Goal: Task Accomplishment & Management: Manage account settings

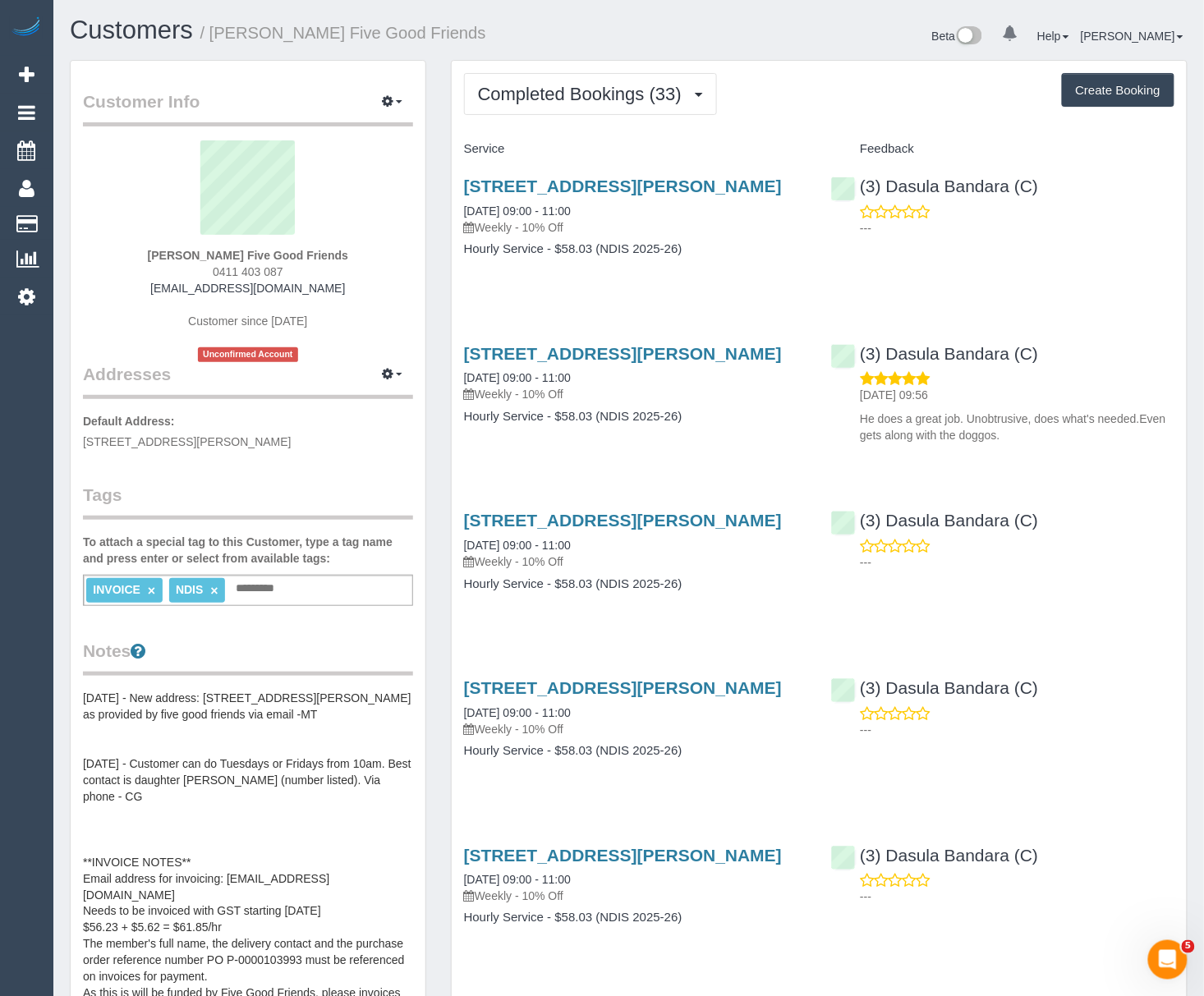
scroll to position [438, 0]
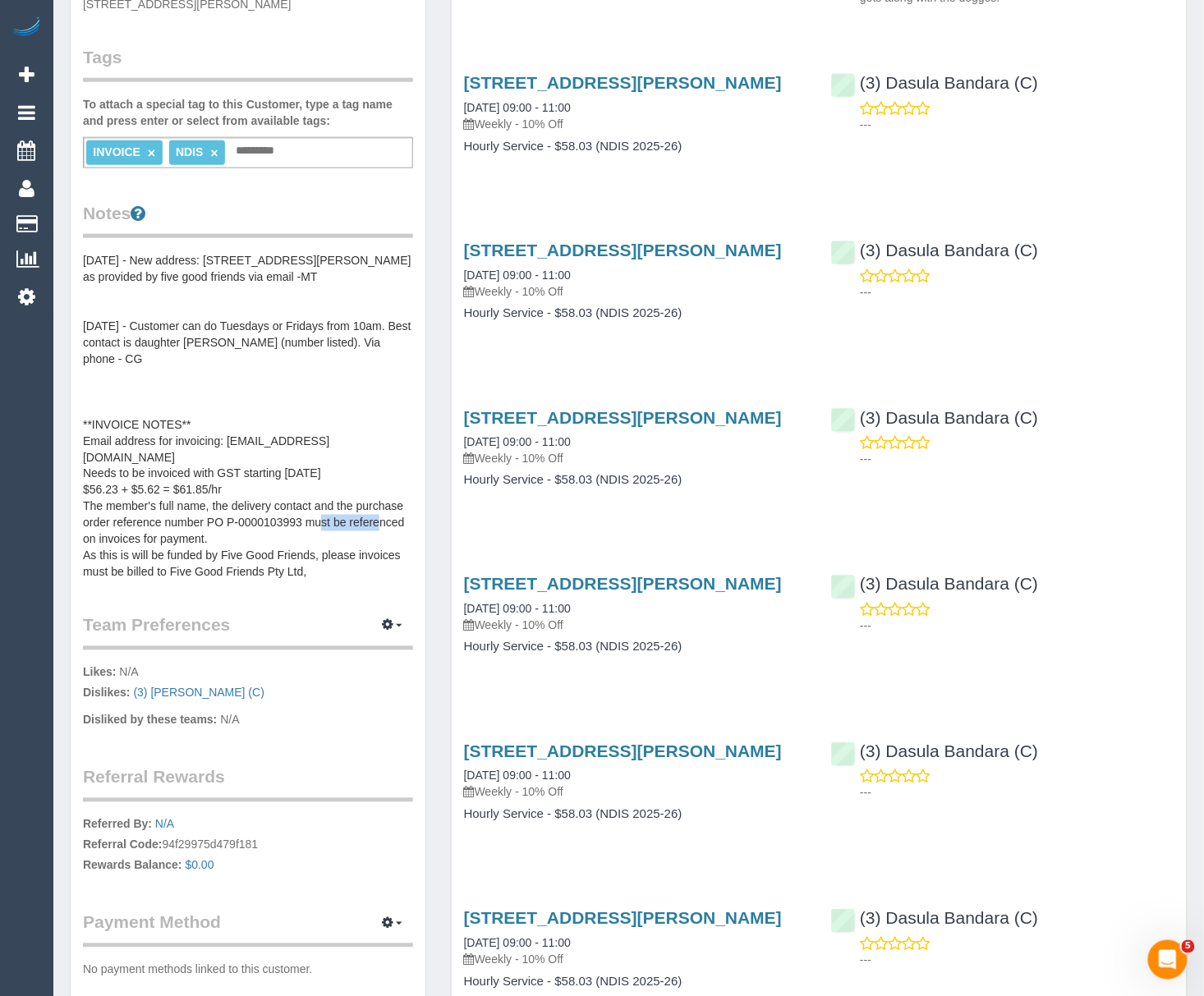
drag, startPoint x: 353, startPoint y: 519, endPoint x: 279, endPoint y: 519, distance: 74.0
click at [279, 519] on pre "[DATE] - New address: [STREET_ADDRESS][PERSON_NAME] as provided by five good fr…" at bounding box center [248, 417] width 330 height 329
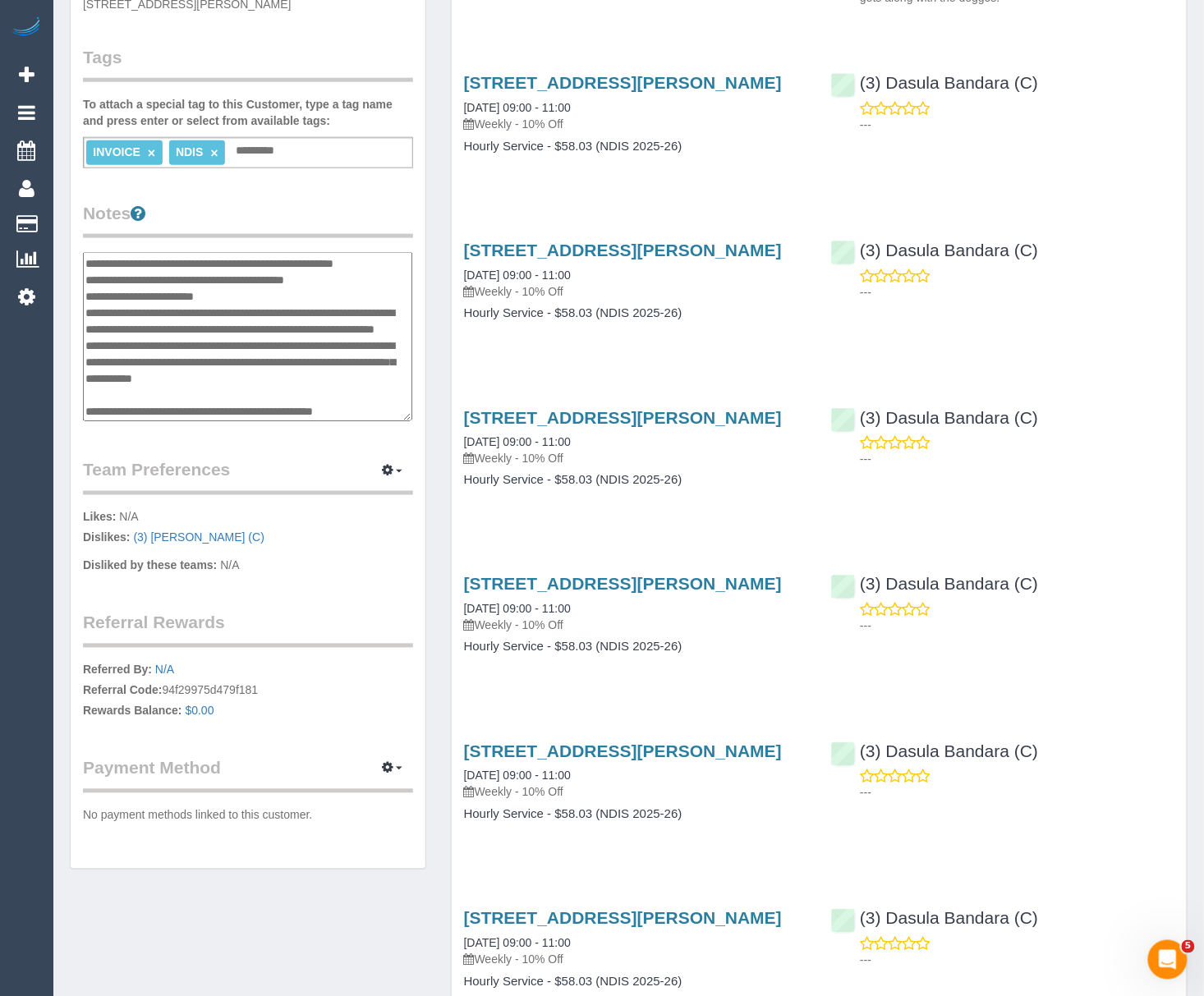
click at [351, 312] on textarea "**********" at bounding box center [248, 338] width 330 height 170
click at [352, 313] on textarea "**********" at bounding box center [248, 338] width 330 height 170
drag, startPoint x: 355, startPoint y: 307, endPoint x: 280, endPoint y: 307, distance: 75.0
click at [280, 307] on textarea "**********" at bounding box center [248, 338] width 330 height 170
click at [361, 313] on textarea "**********" at bounding box center [248, 338] width 330 height 170
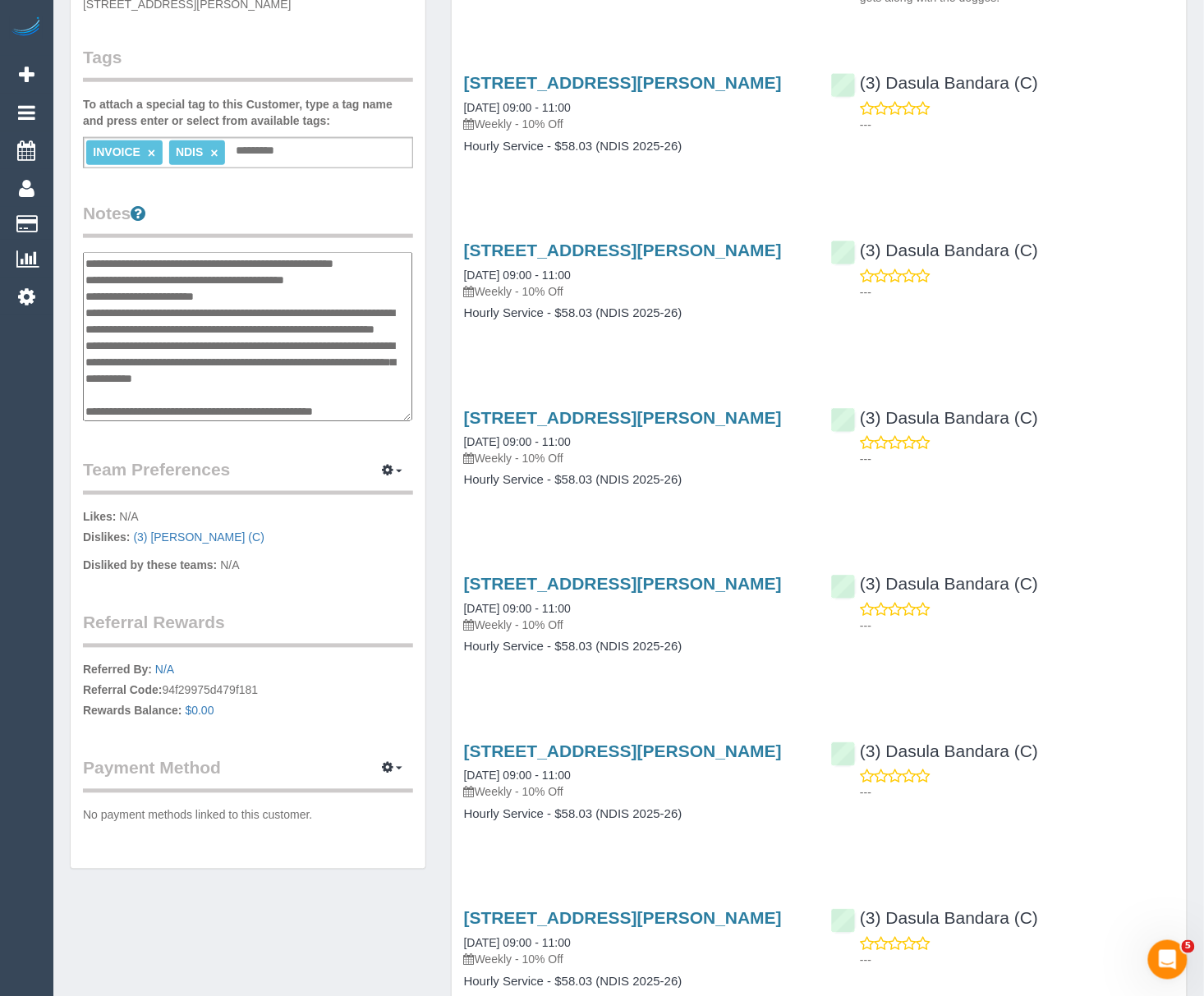
type textarea "**********"
click at [337, 447] on div "Customer Info Edit Contact Info Send Message Email Preferences Special Sales Ta…" at bounding box center [248, 246] width 355 height 1246
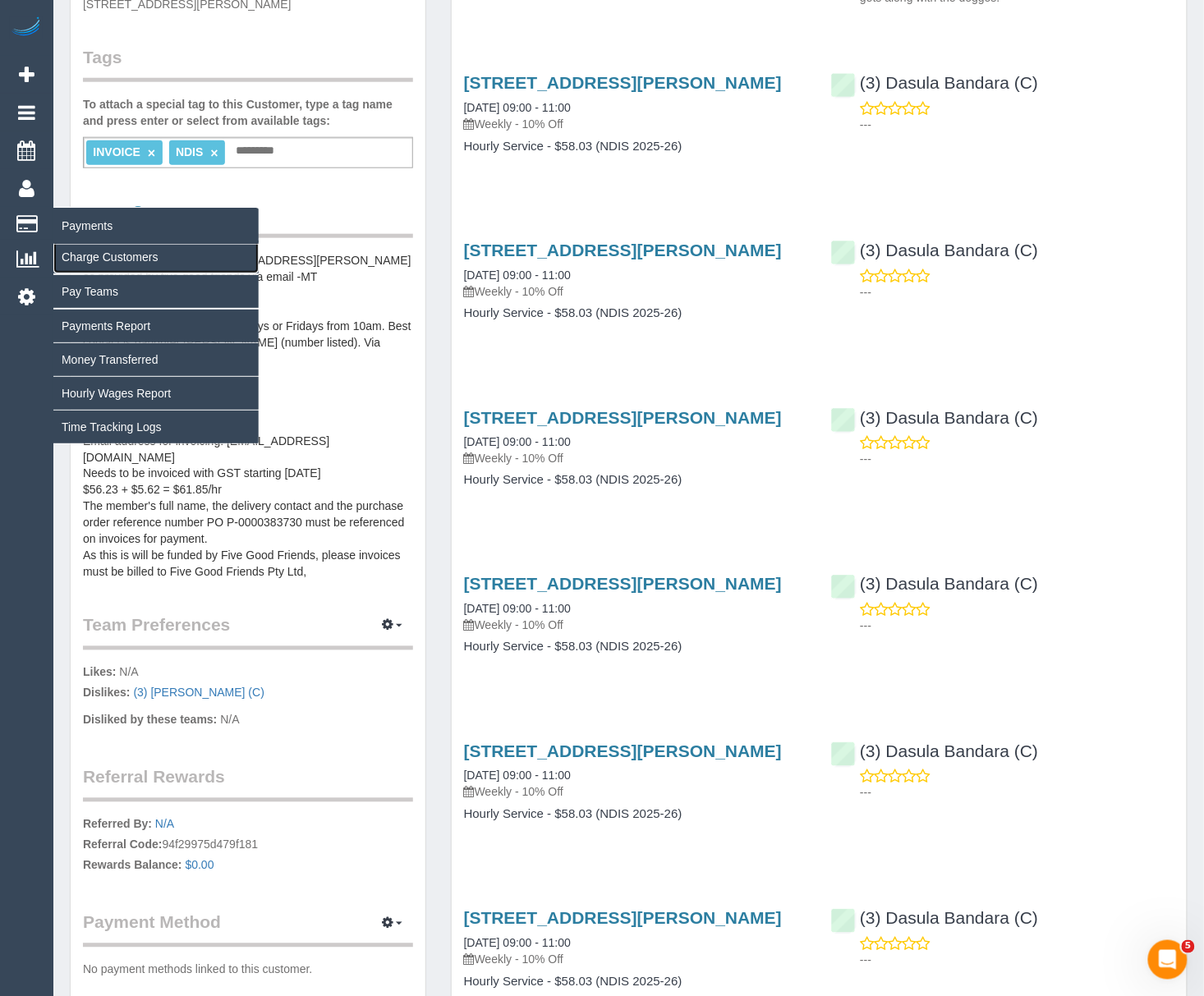
click at [100, 253] on link "Charge Customers" at bounding box center [156, 257] width 205 height 33
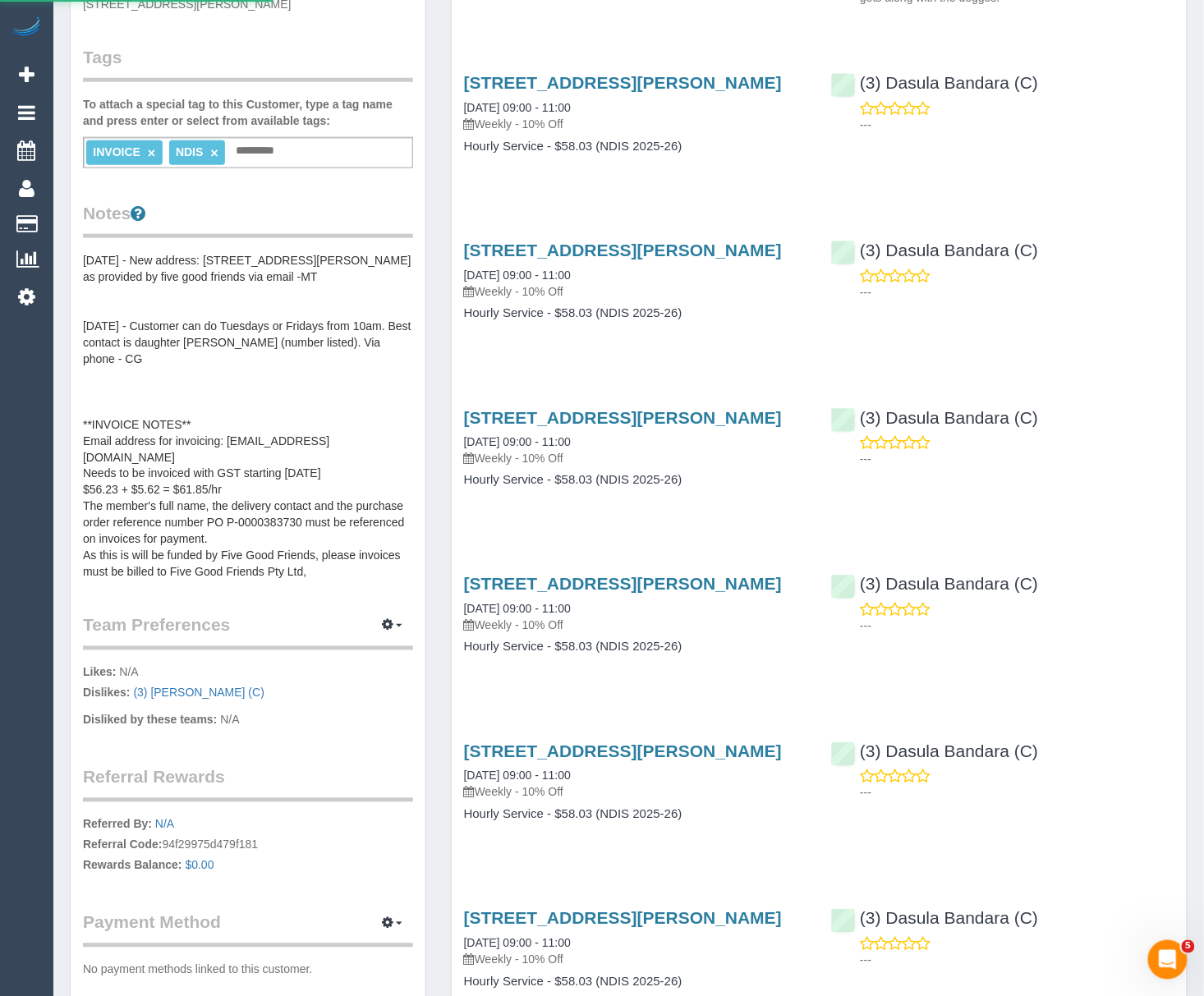
select select
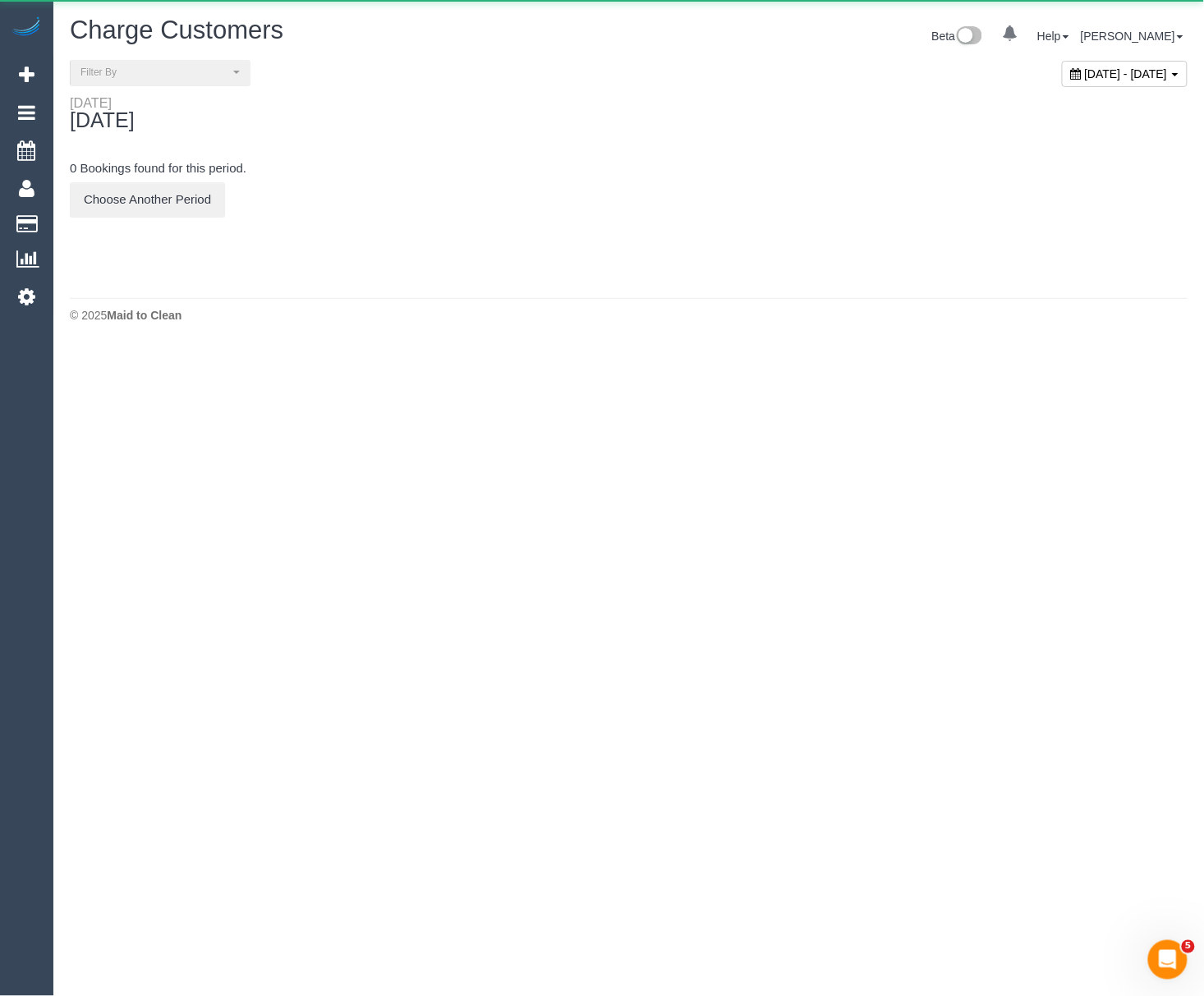
scroll to position [0, 0]
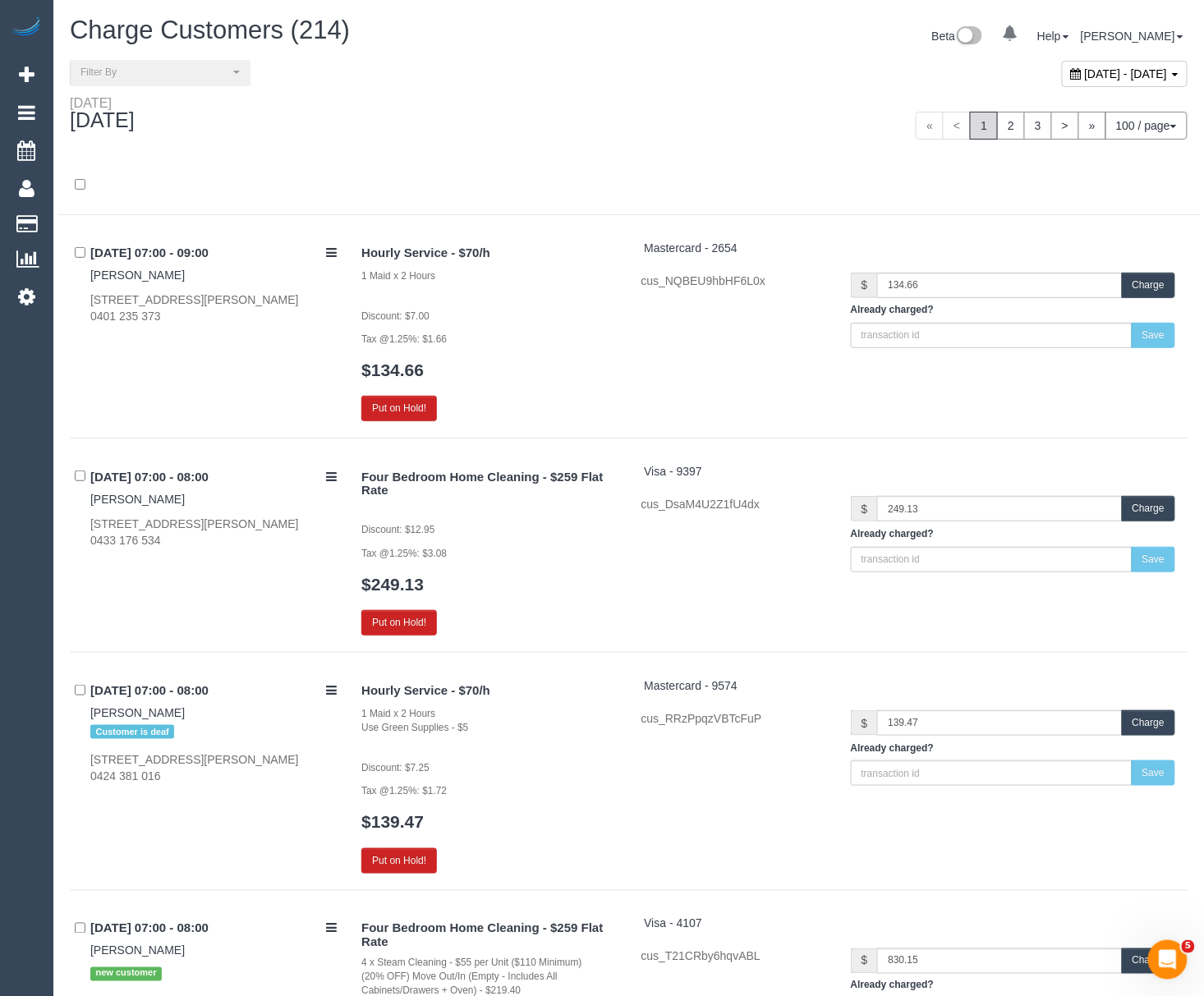
click at [1085, 72] on span "[DATE] - [DATE]" at bounding box center [1126, 73] width 83 height 14
type input "**********"
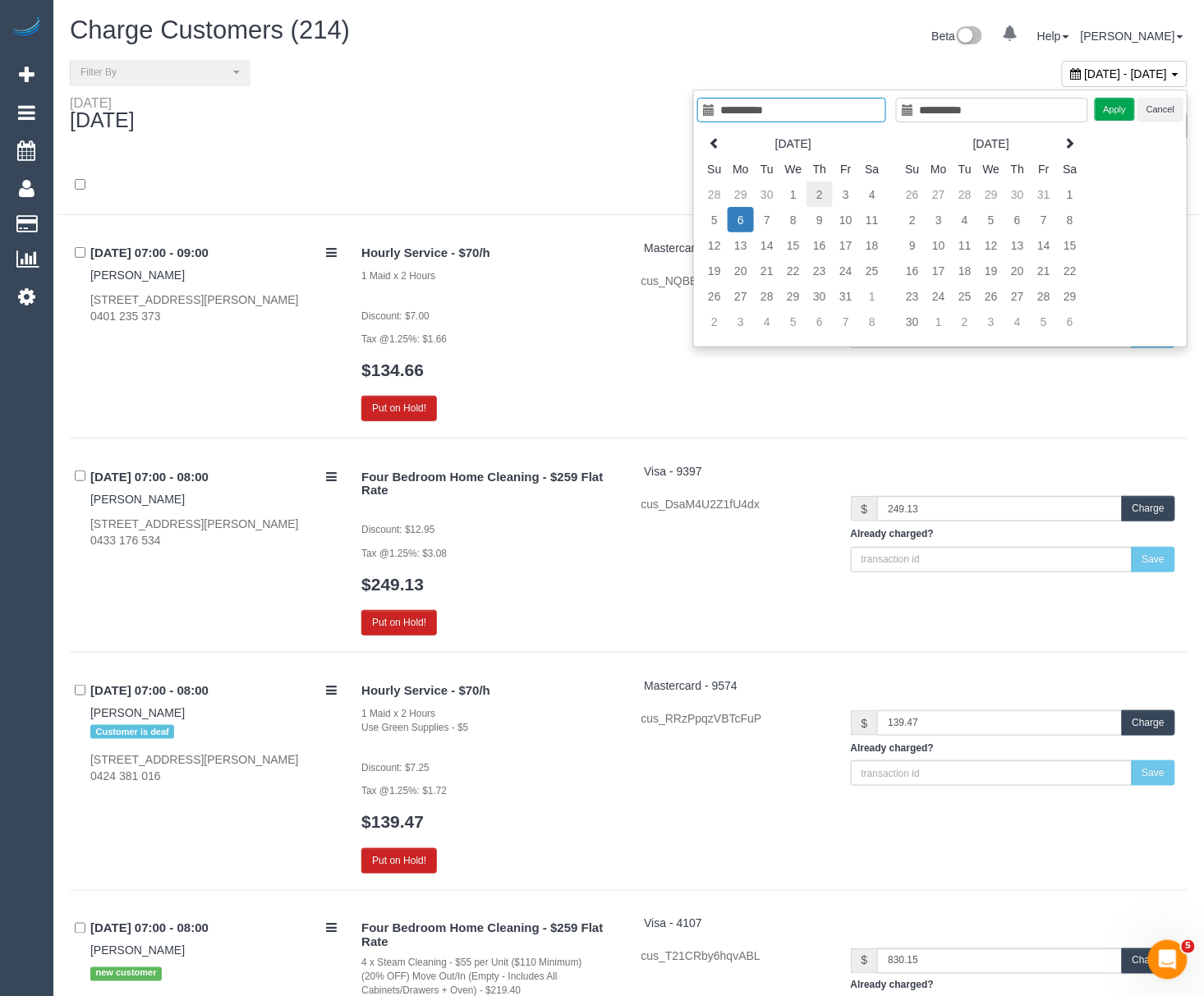
type input "**********"
click at [807, 188] on td "2" at bounding box center [819, 195] width 26 height 25
type input "**********"
click at [716, 211] on td "5" at bounding box center [714, 220] width 26 height 25
type input "**********"
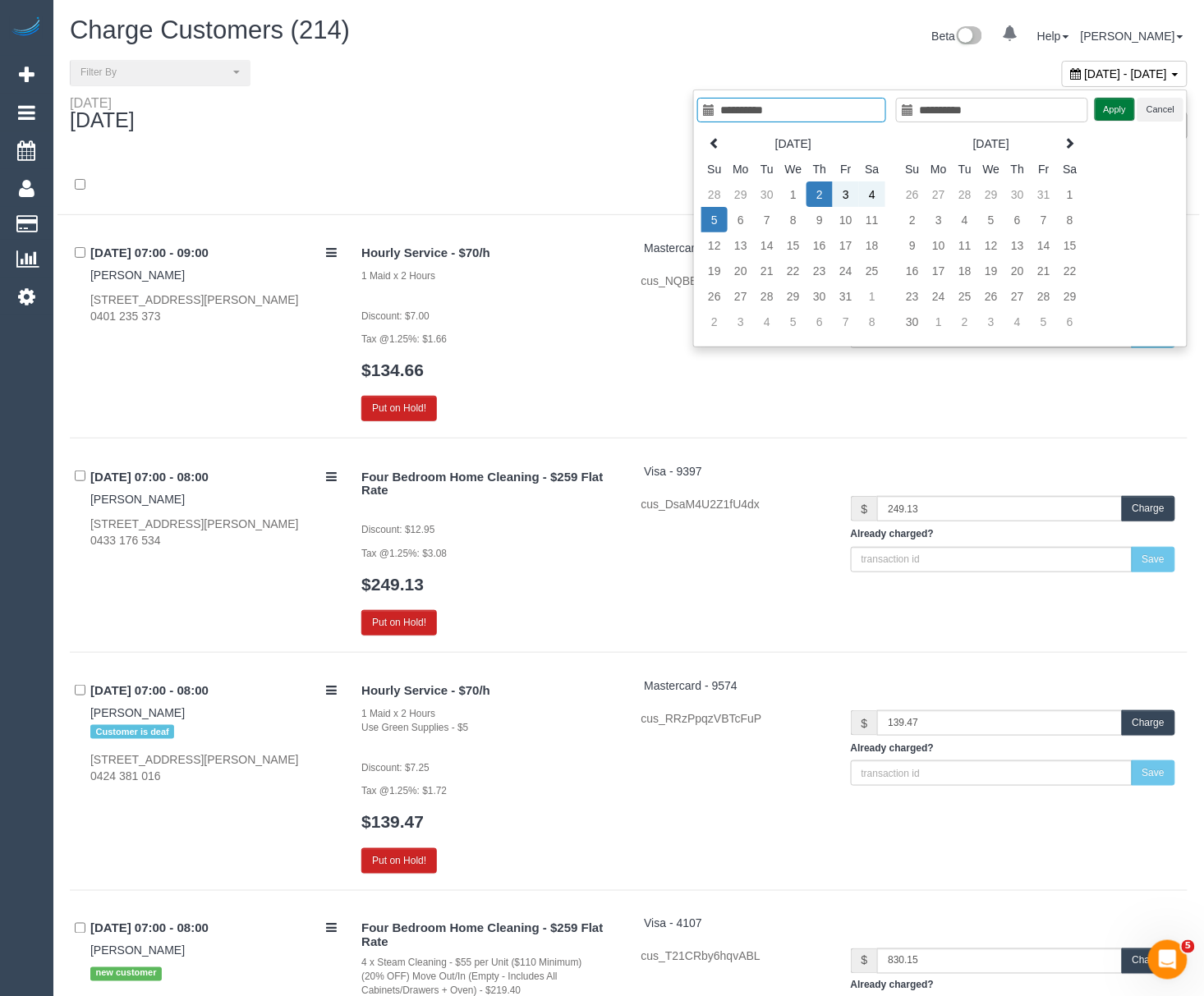
click at [1112, 109] on button "Apply" at bounding box center [1114, 110] width 41 height 24
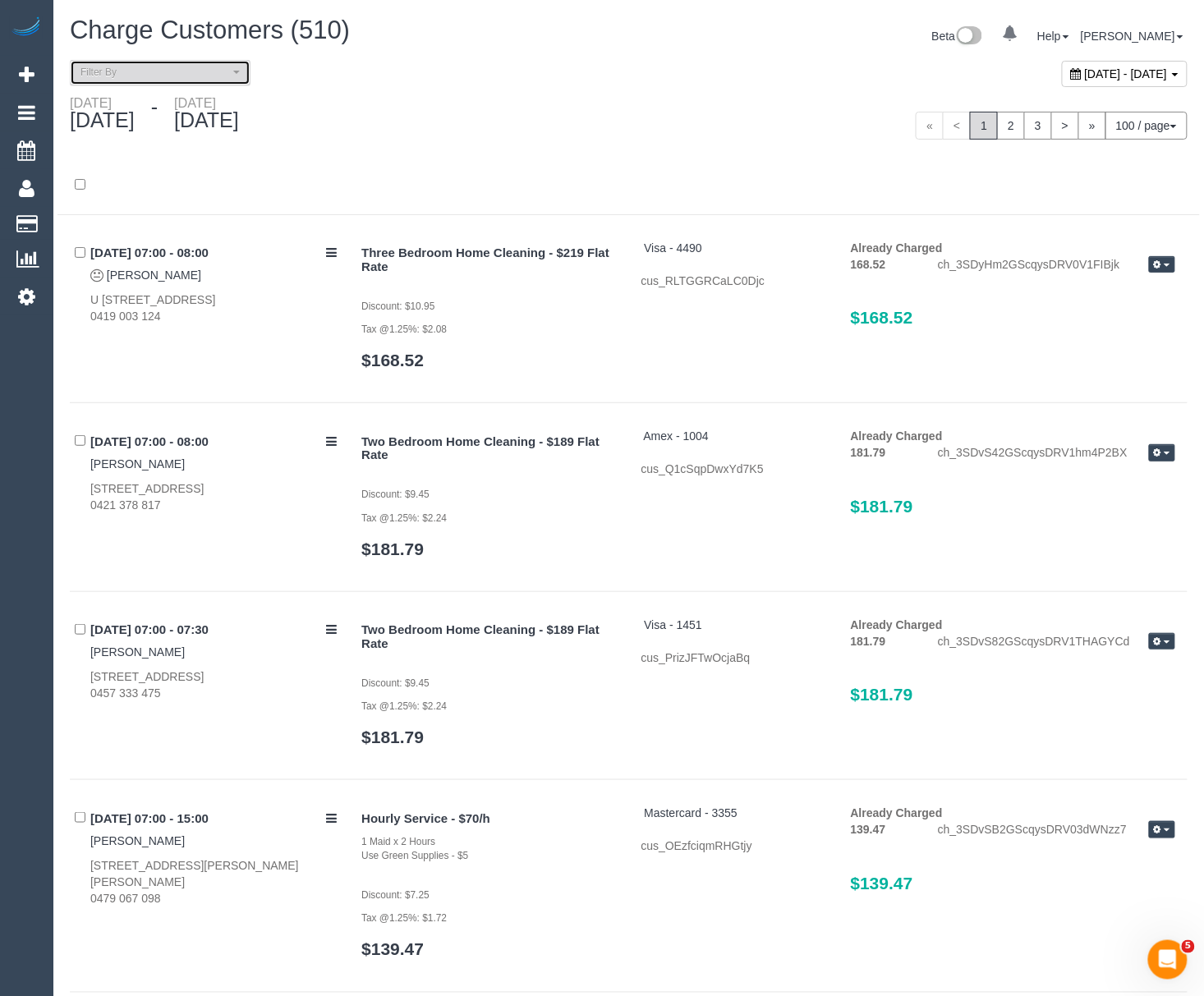
click at [182, 82] on button "Filter By" at bounding box center [160, 72] width 181 height 25
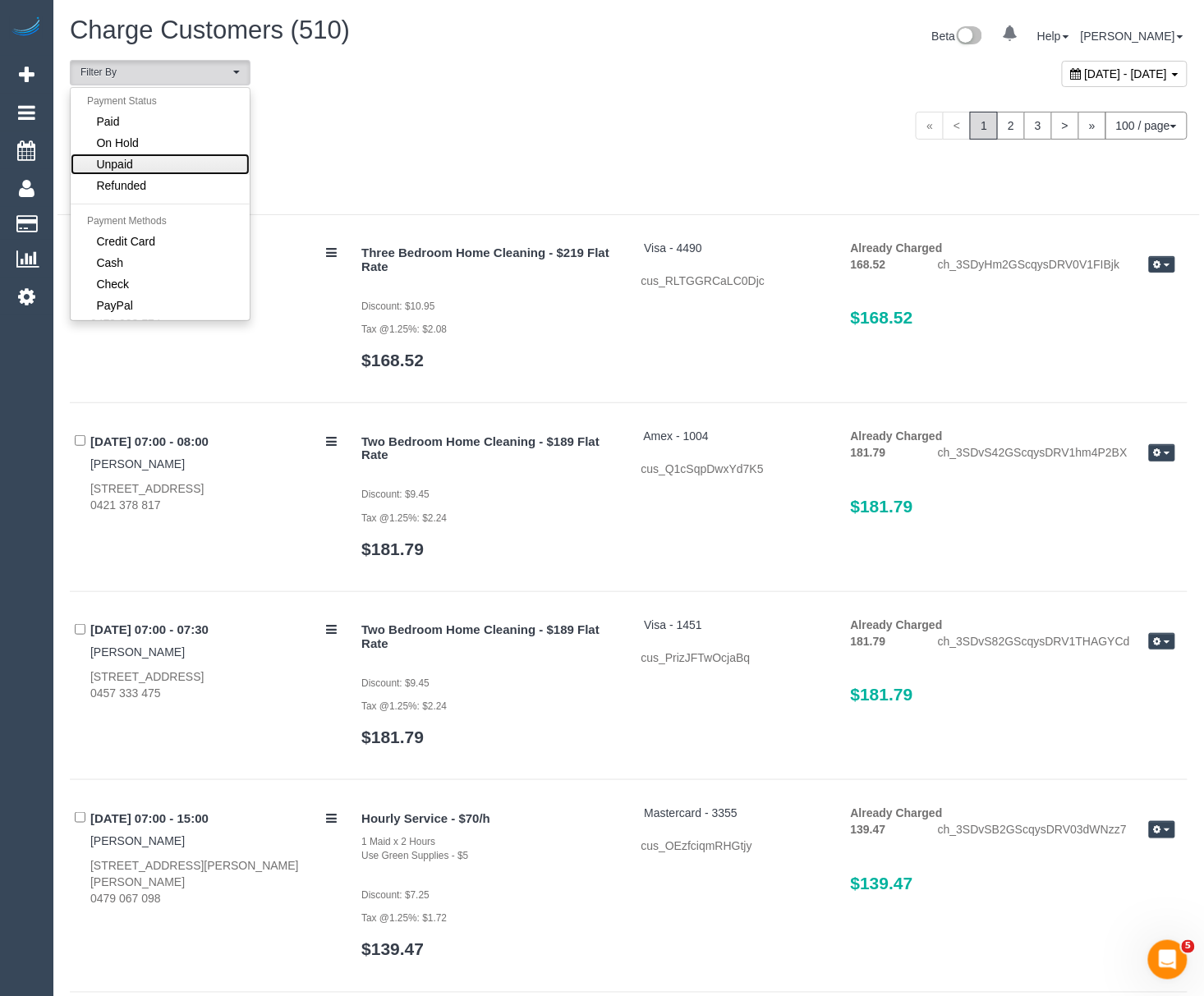
click at [158, 163] on link "Unpaid" at bounding box center [160, 165] width 179 height 22
click at [117, 274] on link "Check" at bounding box center [160, 284] width 179 height 22
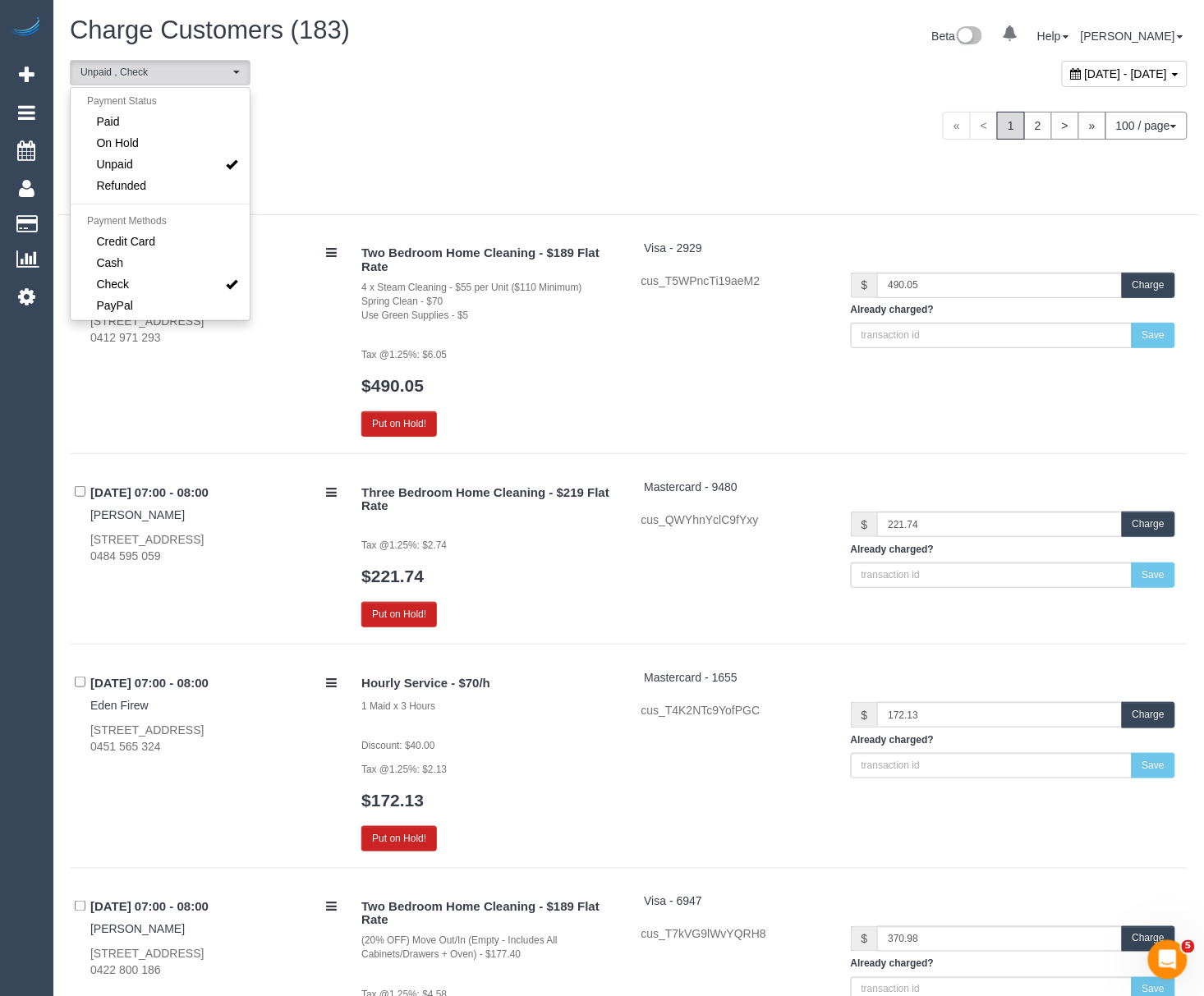
click at [119, 257] on span "Cash" at bounding box center [110, 263] width 27 height 16
click at [494, 153] on div "[DATE] - [DATE] 100 / page 10 / page 20 / page 30 / page 40 / page 50 / page 10…" at bounding box center [629, 125] width 1142 height 61
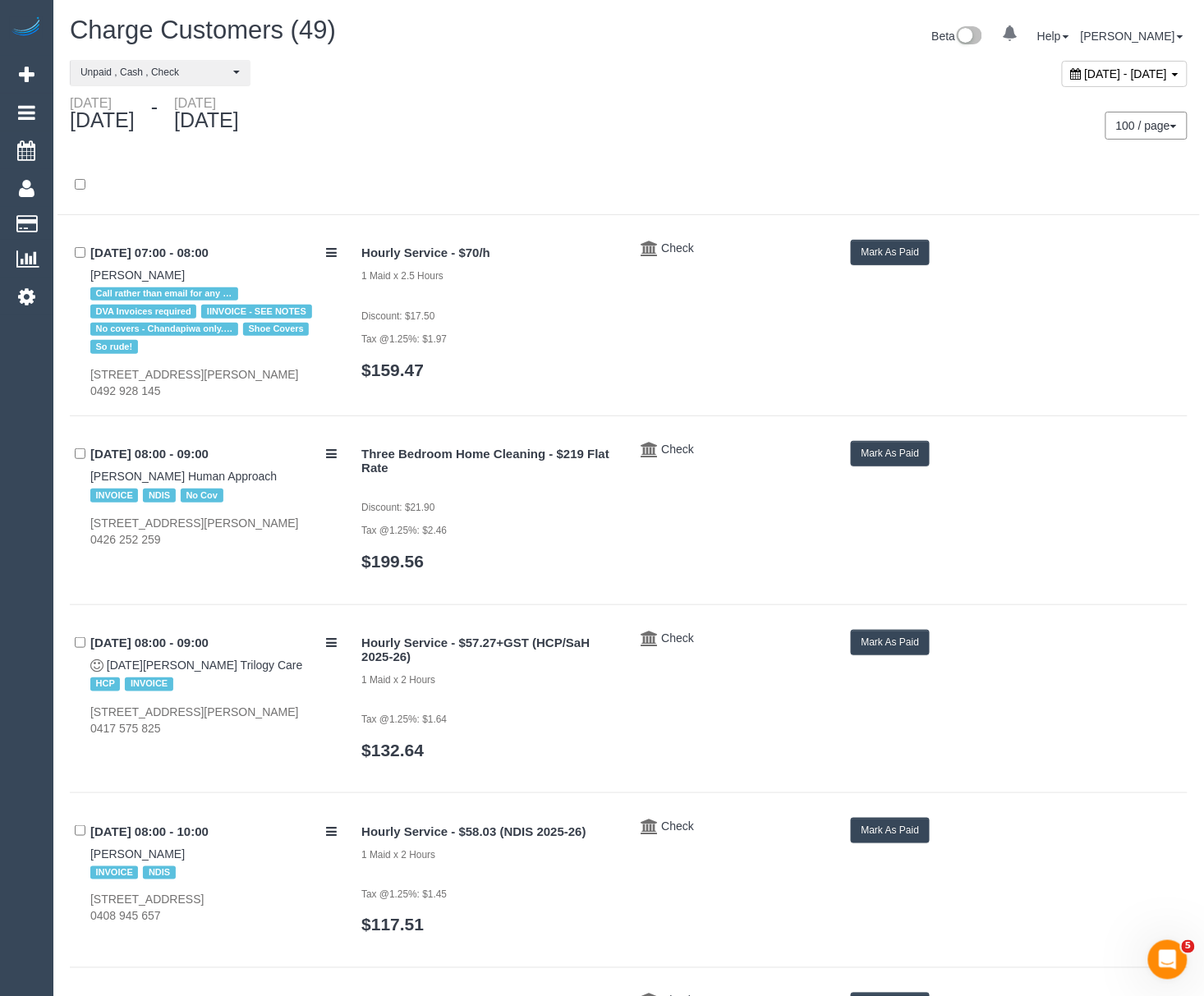
click at [603, 126] on div "[DATE] - [DATE]" at bounding box center [343, 117] width 571 height 43
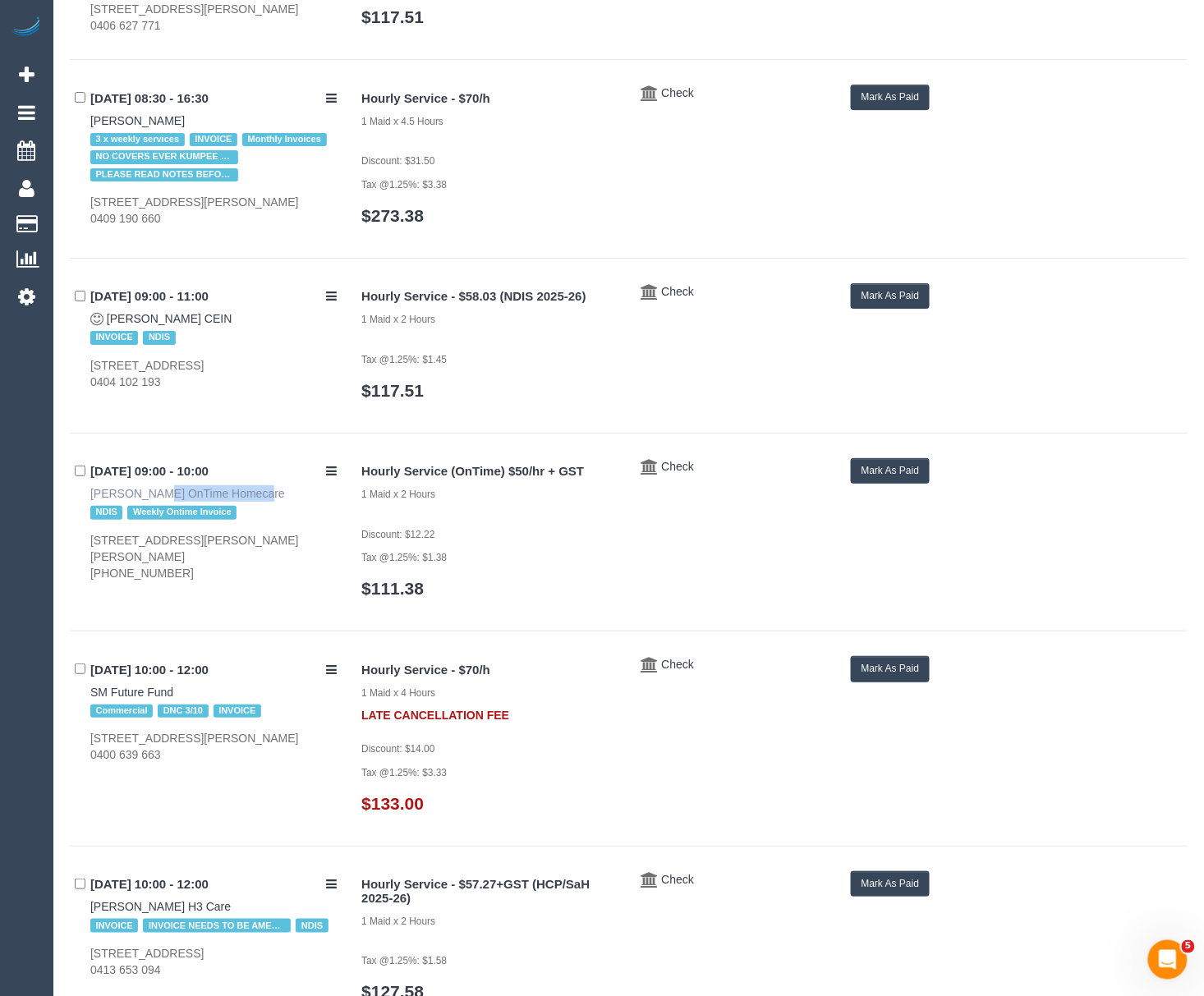
drag, startPoint x: 77, startPoint y: 493, endPoint x: 182, endPoint y: 500, distance: 105.2
click at [182, 500] on div "[DATE] 09:00 - 10:00 [PERSON_NAME] OnTime Homecare NDIS Weekly Ontime Invoice […" at bounding box center [209, 520] width 279 height 123
copy link "[PERSON_NAME]"
click at [884, 482] on button "Mark As Paid" at bounding box center [891, 471] width 80 height 25
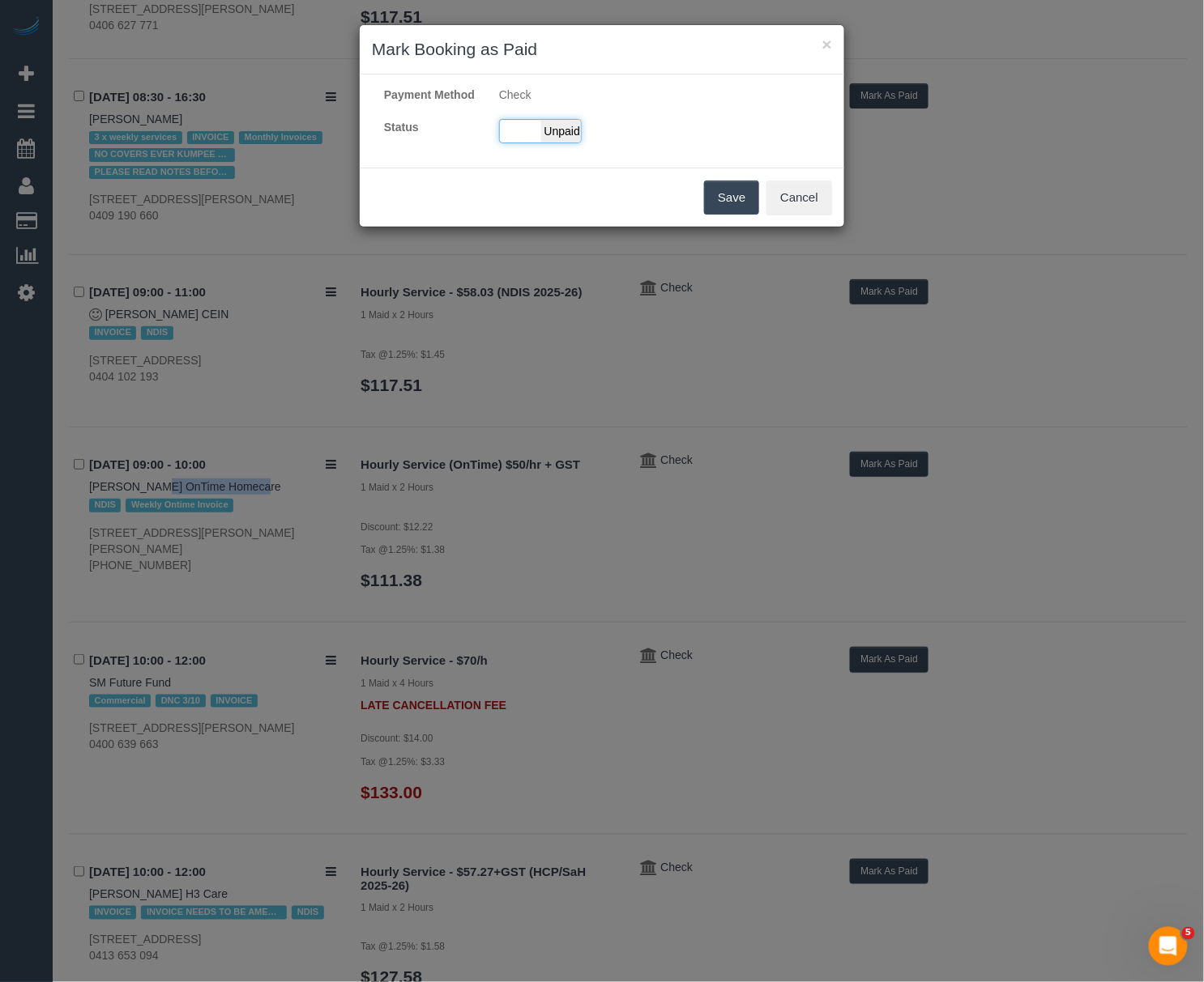
click at [539, 144] on div "Paid Unpaid" at bounding box center [540, 130] width 83 height 24
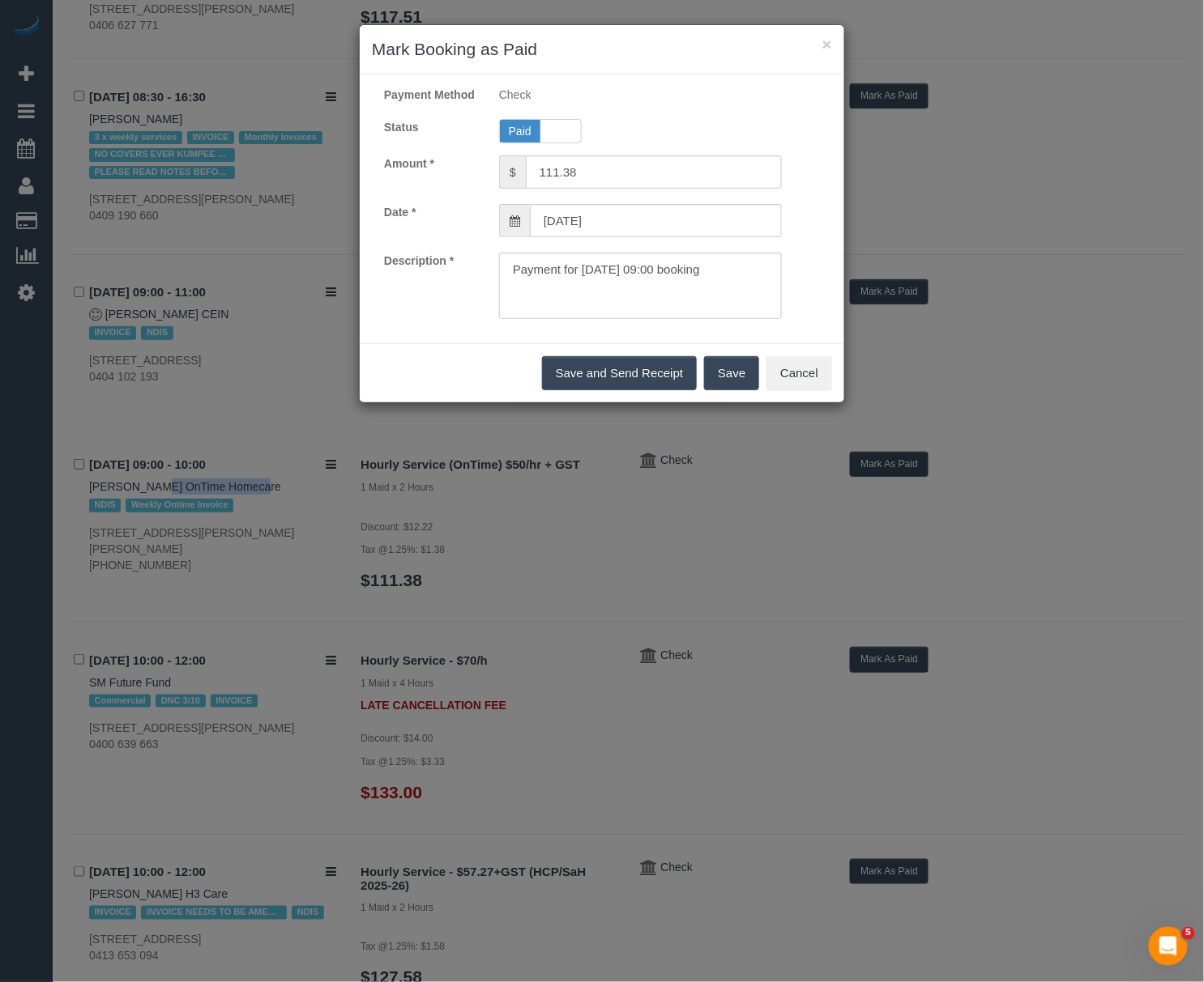
click at [710, 390] on button "Save" at bounding box center [732, 373] width 55 height 34
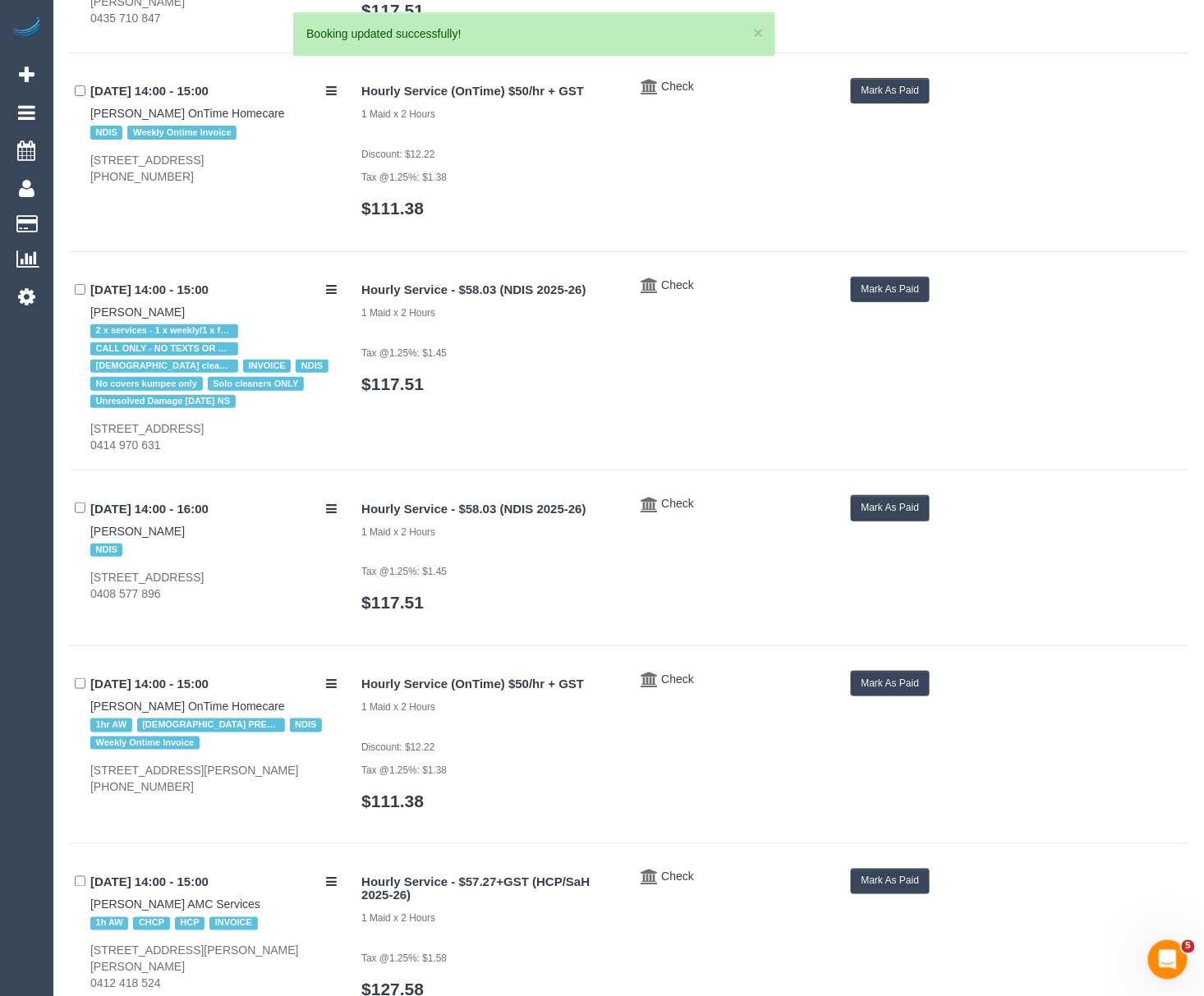
scroll to position [5379, 0]
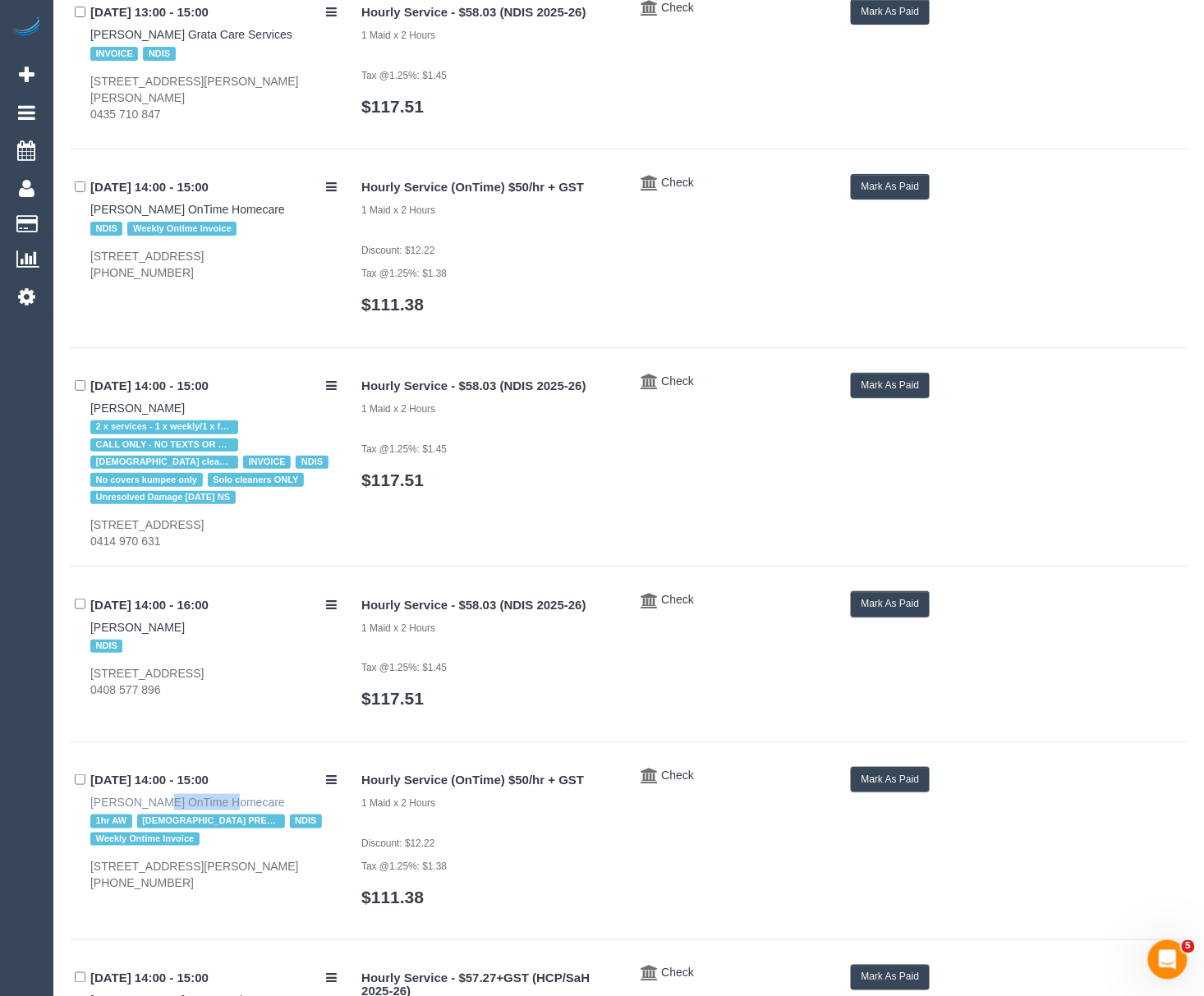
drag, startPoint x: 75, startPoint y: 803, endPoint x: 146, endPoint y: 803, distance: 71.0
click at [146, 803] on div "[DATE] 14:00 - 15:00 [PERSON_NAME] OnTime Homecare 1hr AW [DEMOGRAPHIC_DATA] PR…" at bounding box center [209, 828] width 279 height 124
copy link "[PERSON_NAME]"
click at [891, 789] on button "Mark As Paid" at bounding box center [891, 780] width 80 height 25
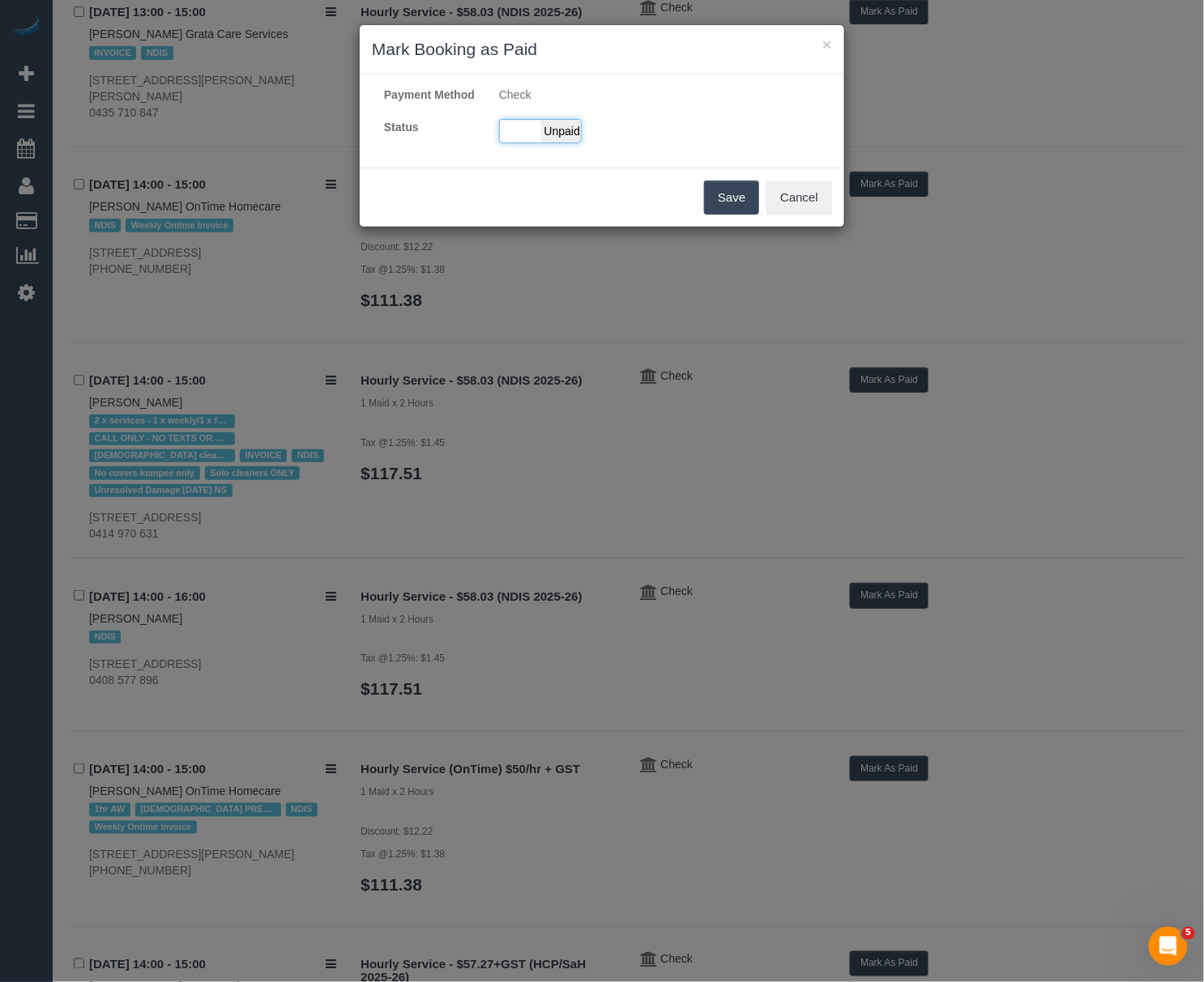
click at [526, 144] on div "Paid Unpaid" at bounding box center [540, 130] width 83 height 24
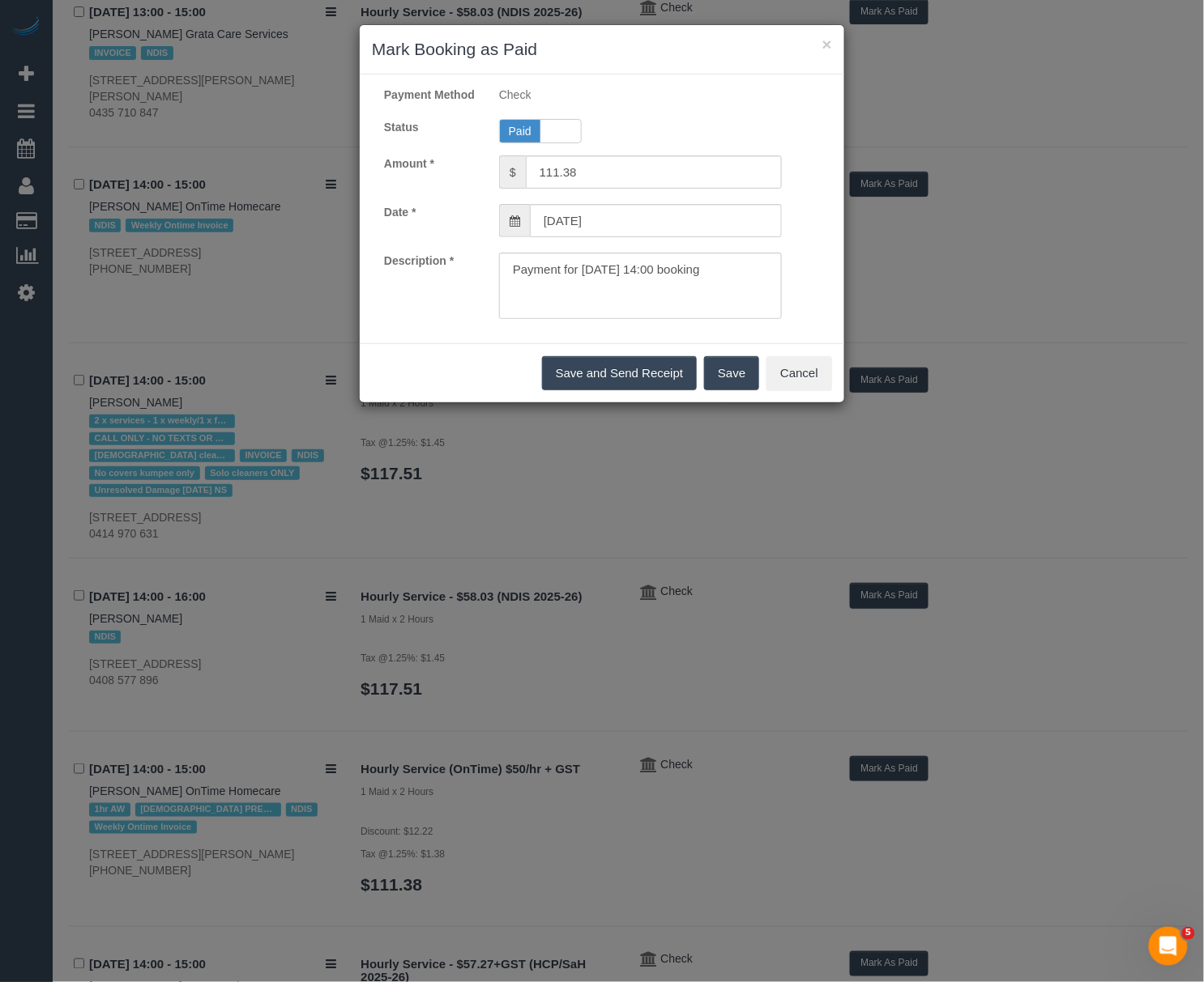
click at [723, 382] on button "Save" at bounding box center [732, 373] width 55 height 34
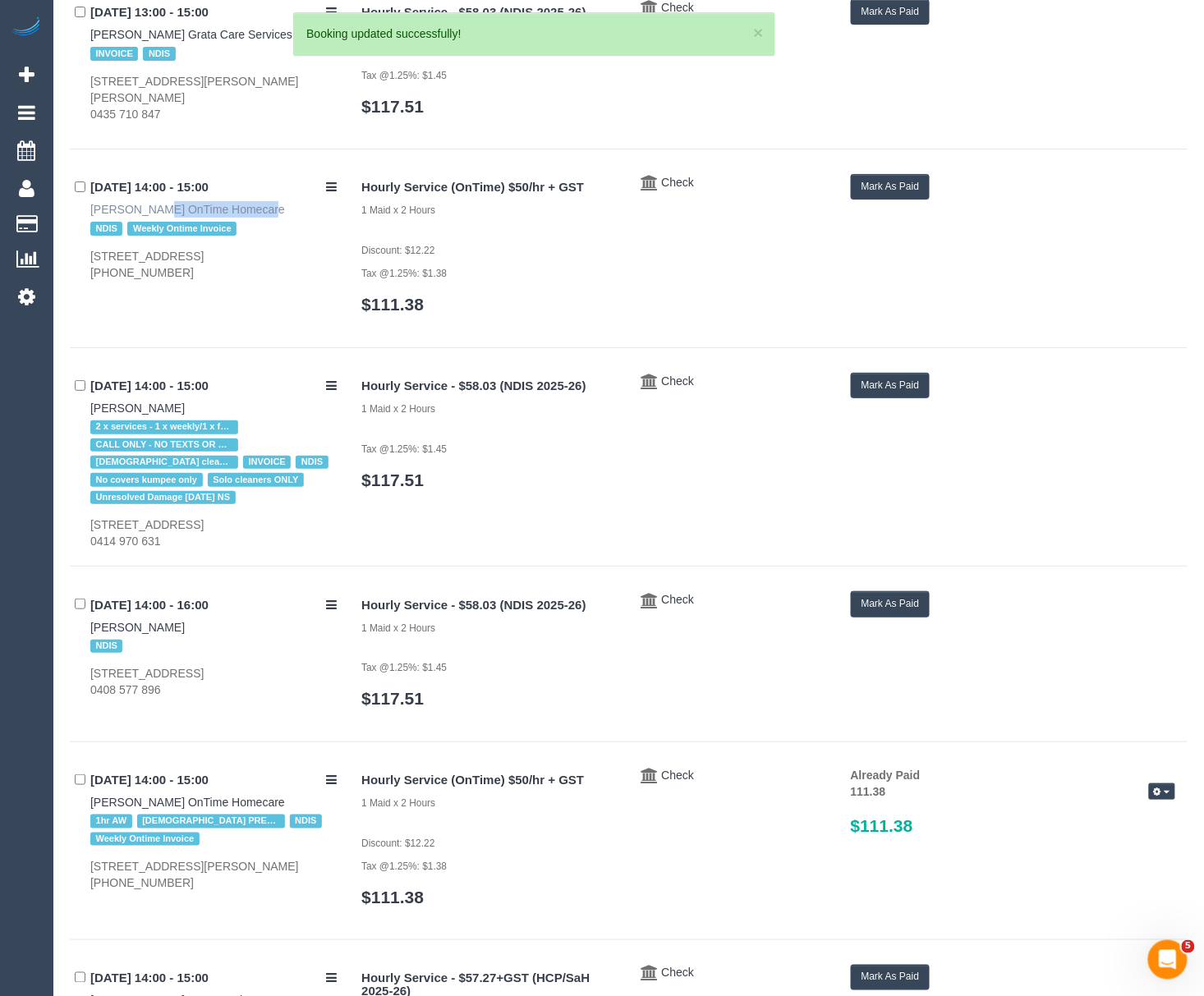
drag, startPoint x: 81, startPoint y: 208, endPoint x: 178, endPoint y: 210, distance: 97.0
click at [178, 210] on div "[DATE] 14:00 - 15:00 [PERSON_NAME] OnTime Homecare NDIS Weekly Ontime Invoice […" at bounding box center [209, 227] width 279 height 107
copy link "[PERSON_NAME]"
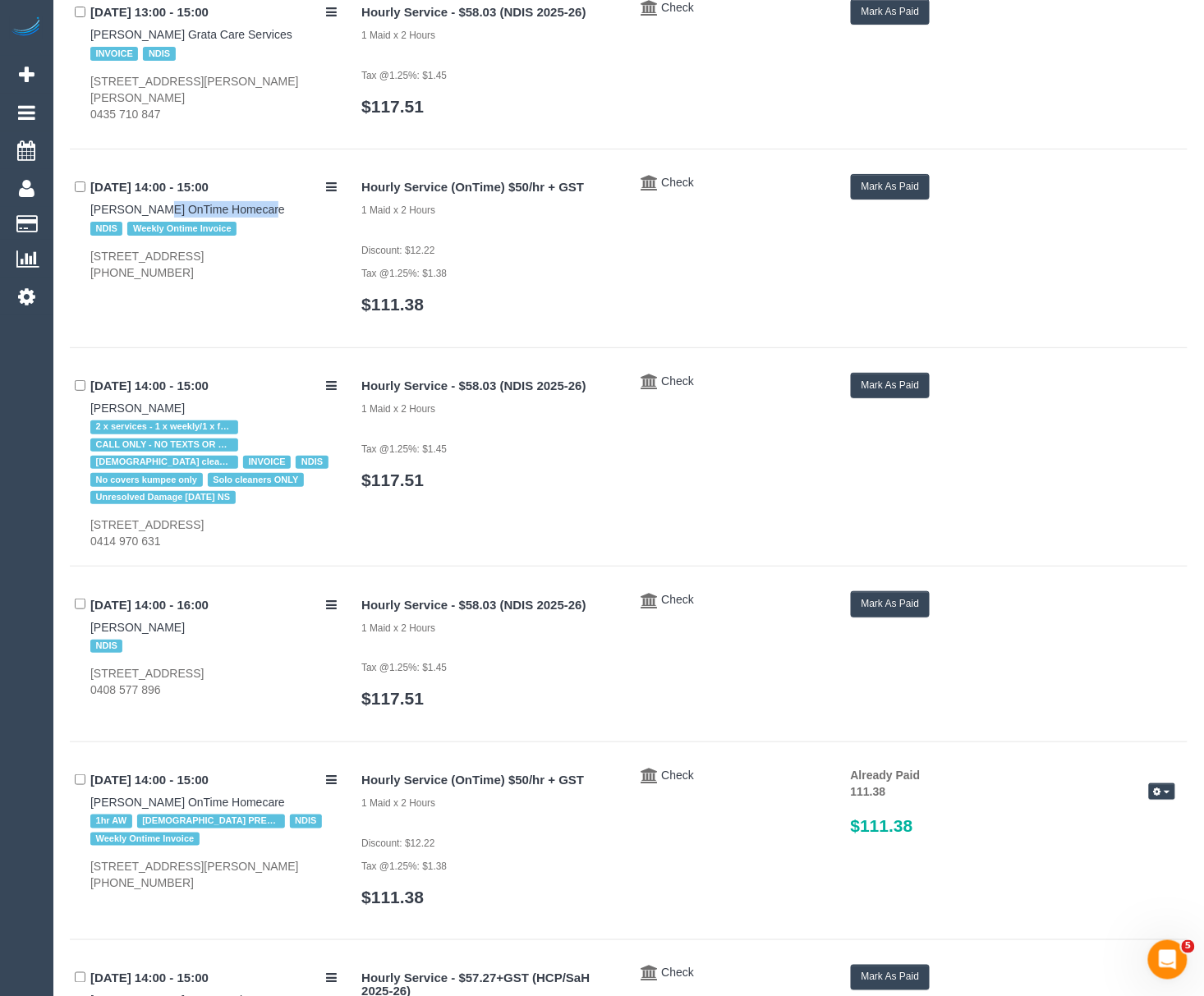
click at [888, 182] on button "Mark As Paid" at bounding box center [891, 187] width 80 height 25
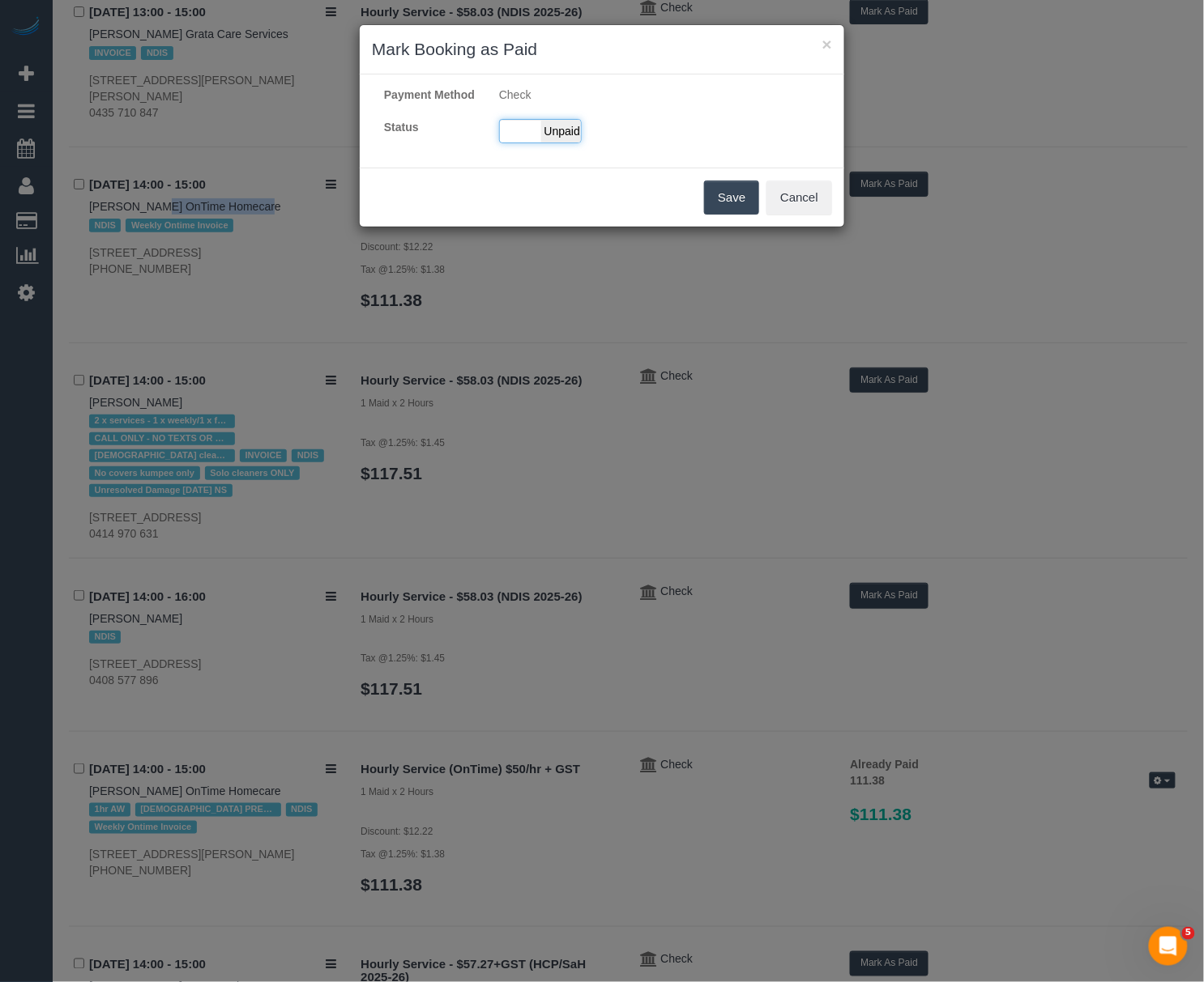
click at [548, 143] on span "Unpaid" at bounding box center [561, 130] width 40 height 22
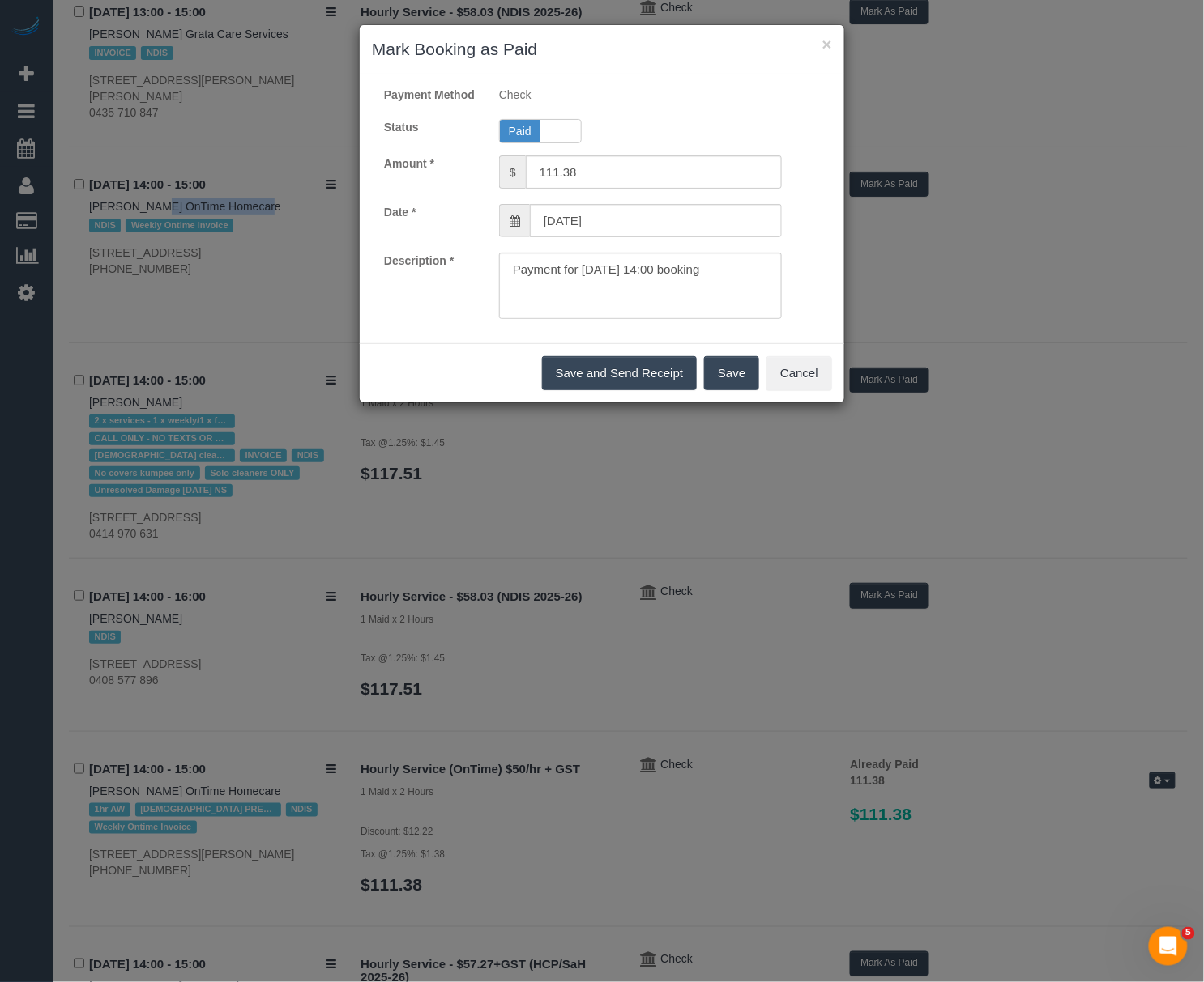
click at [720, 390] on button "Save" at bounding box center [732, 373] width 55 height 34
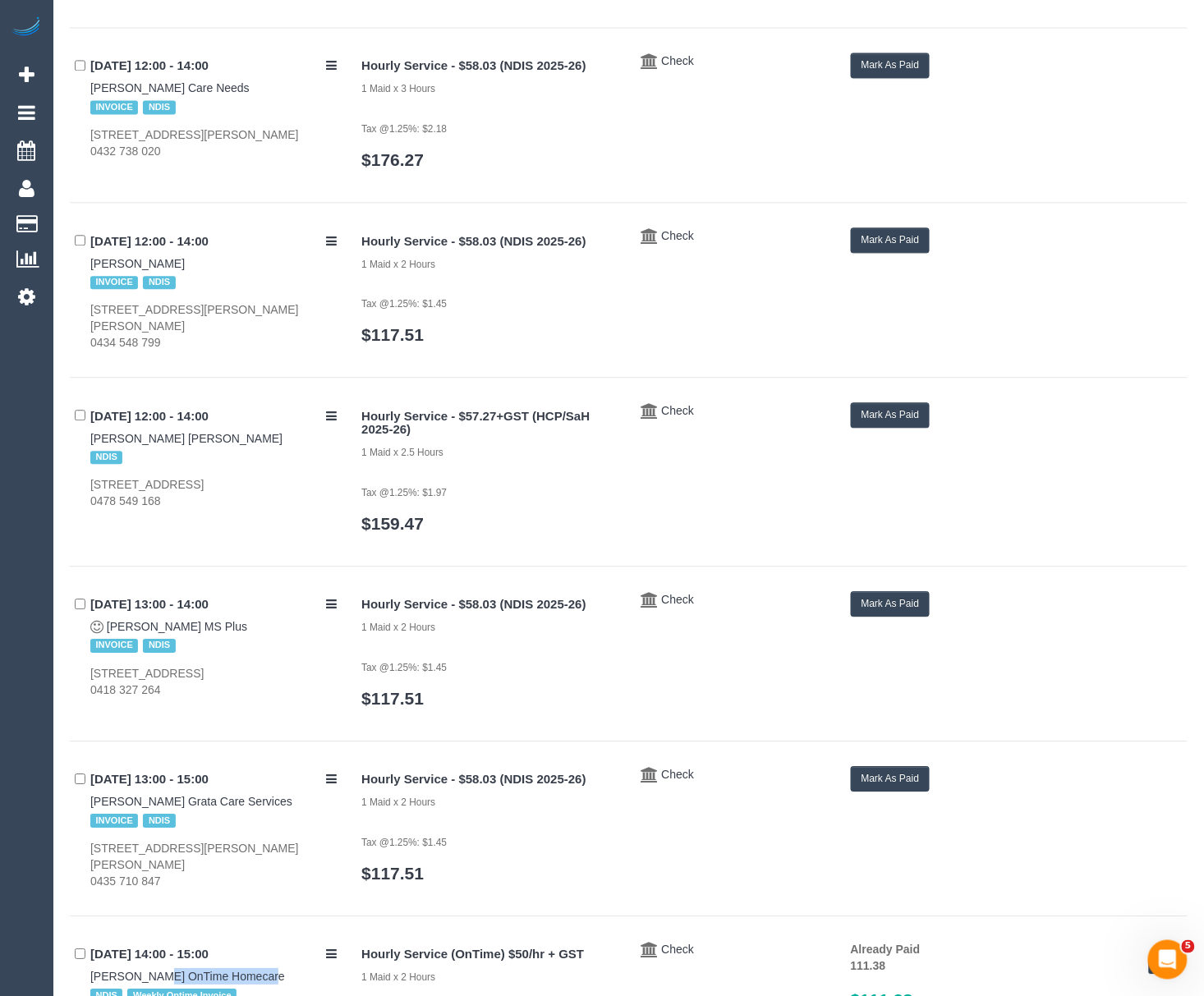
scroll to position [0, 0]
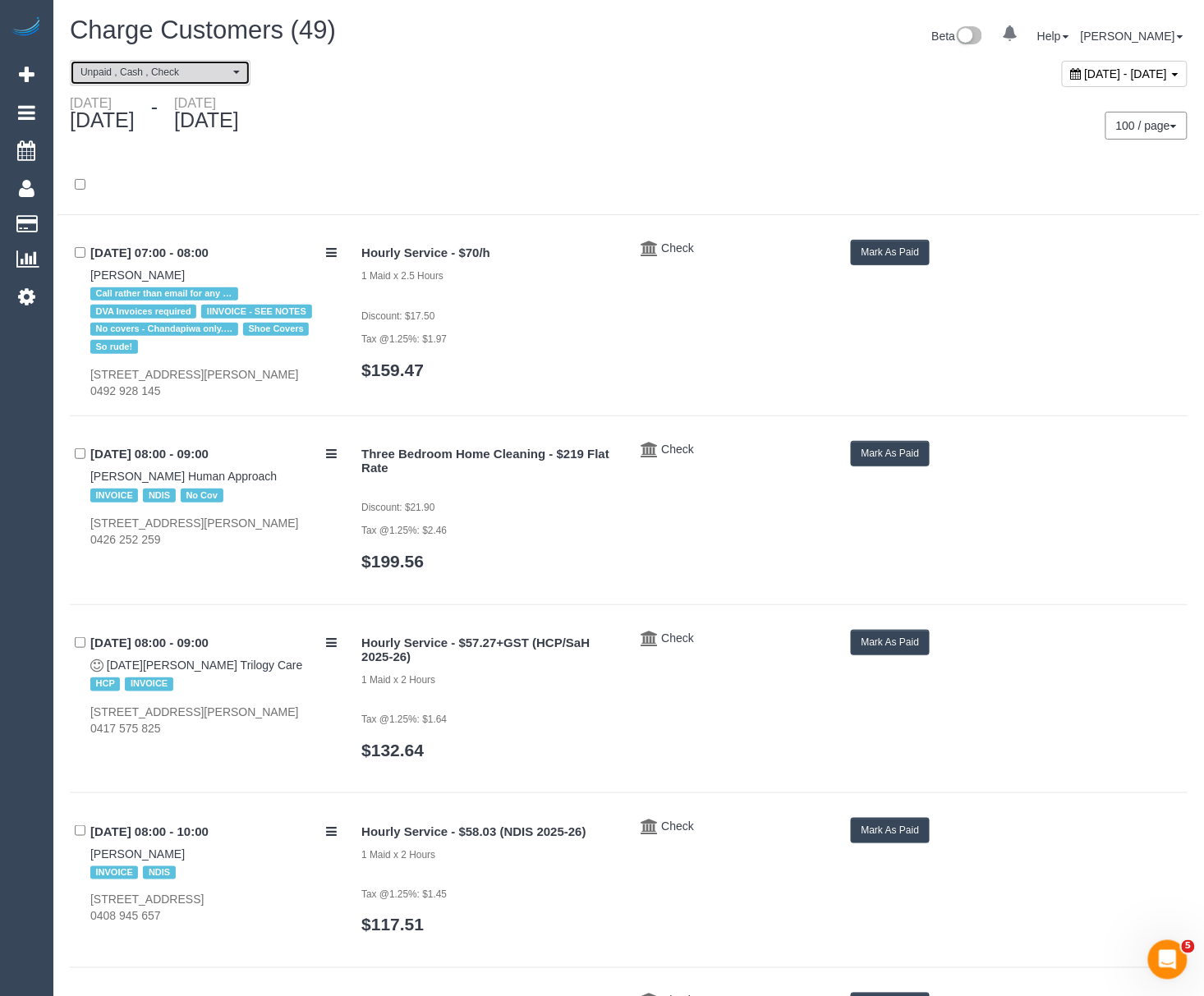
click at [169, 85] on button "Unpaid , Cash , Check" at bounding box center [160, 72] width 181 height 25
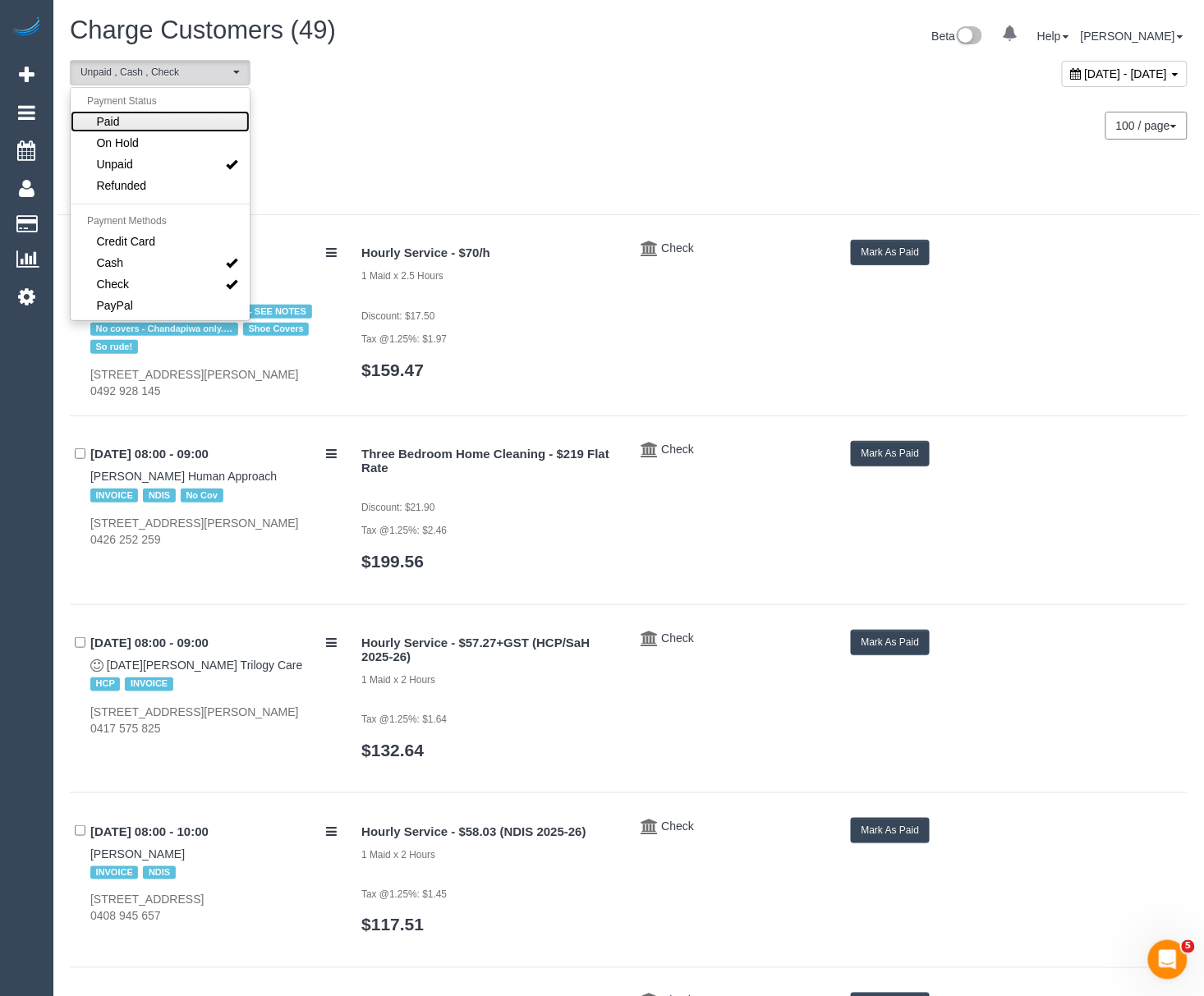
click at [142, 131] on link "Paid" at bounding box center [160, 121] width 179 height 22
click at [127, 162] on span "Unpaid" at bounding box center [115, 164] width 36 height 16
click at [424, 173] on div at bounding box center [629, 194] width 1142 height 43
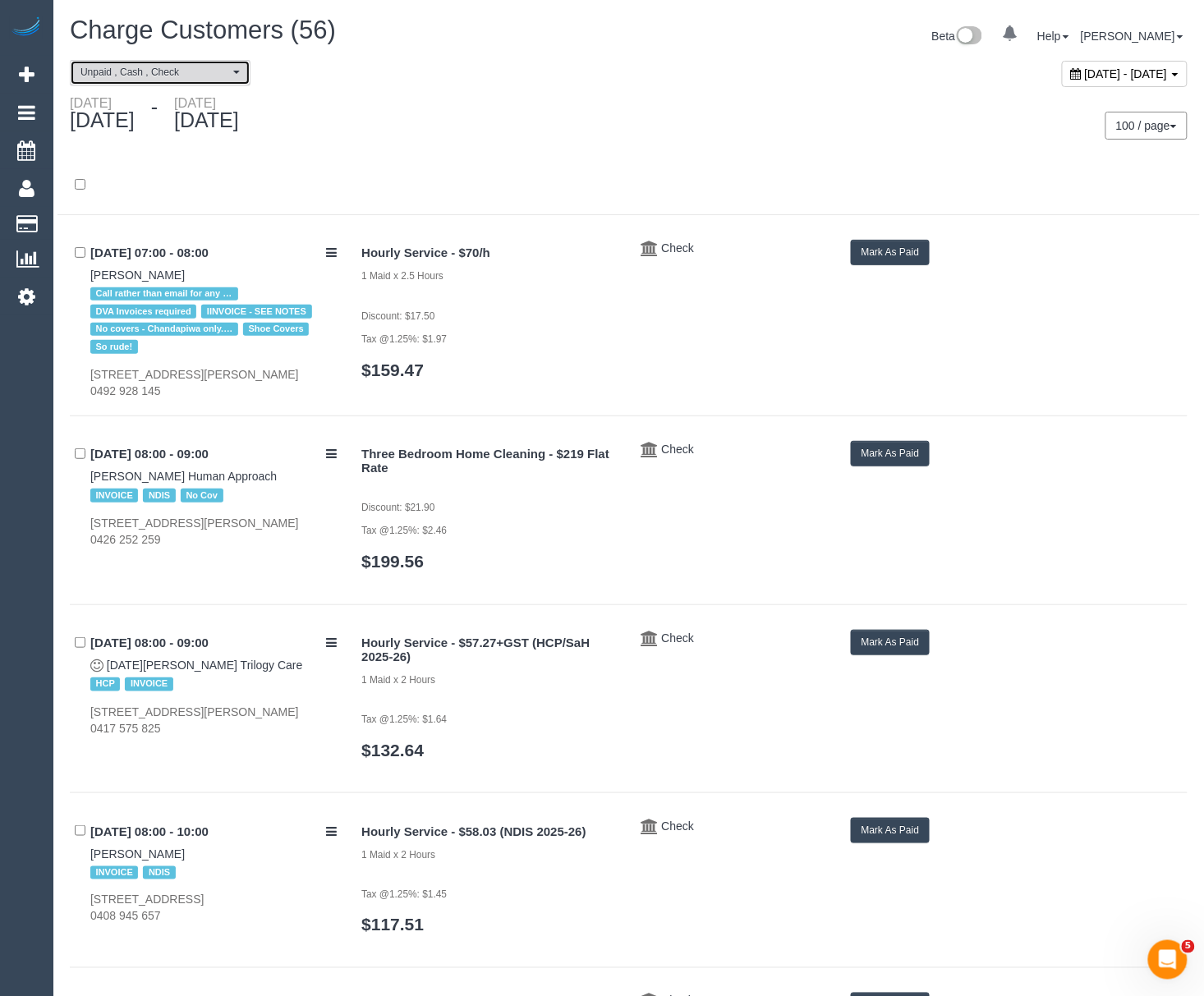
click at [158, 82] on button "Unpaid , Cash , Check" at bounding box center [160, 72] width 181 height 25
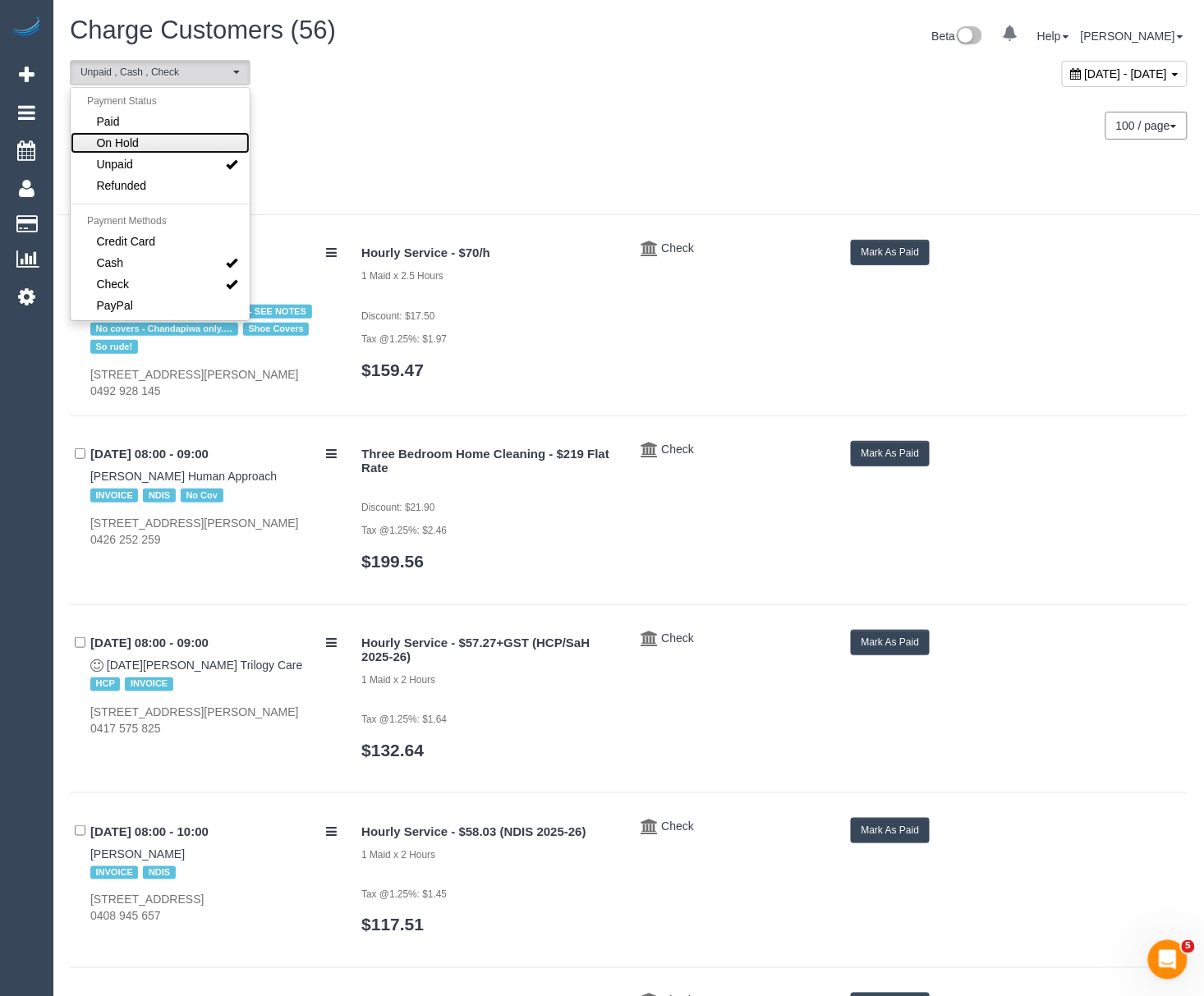
click at [137, 146] on span "On Hold" at bounding box center [118, 143] width 42 height 16
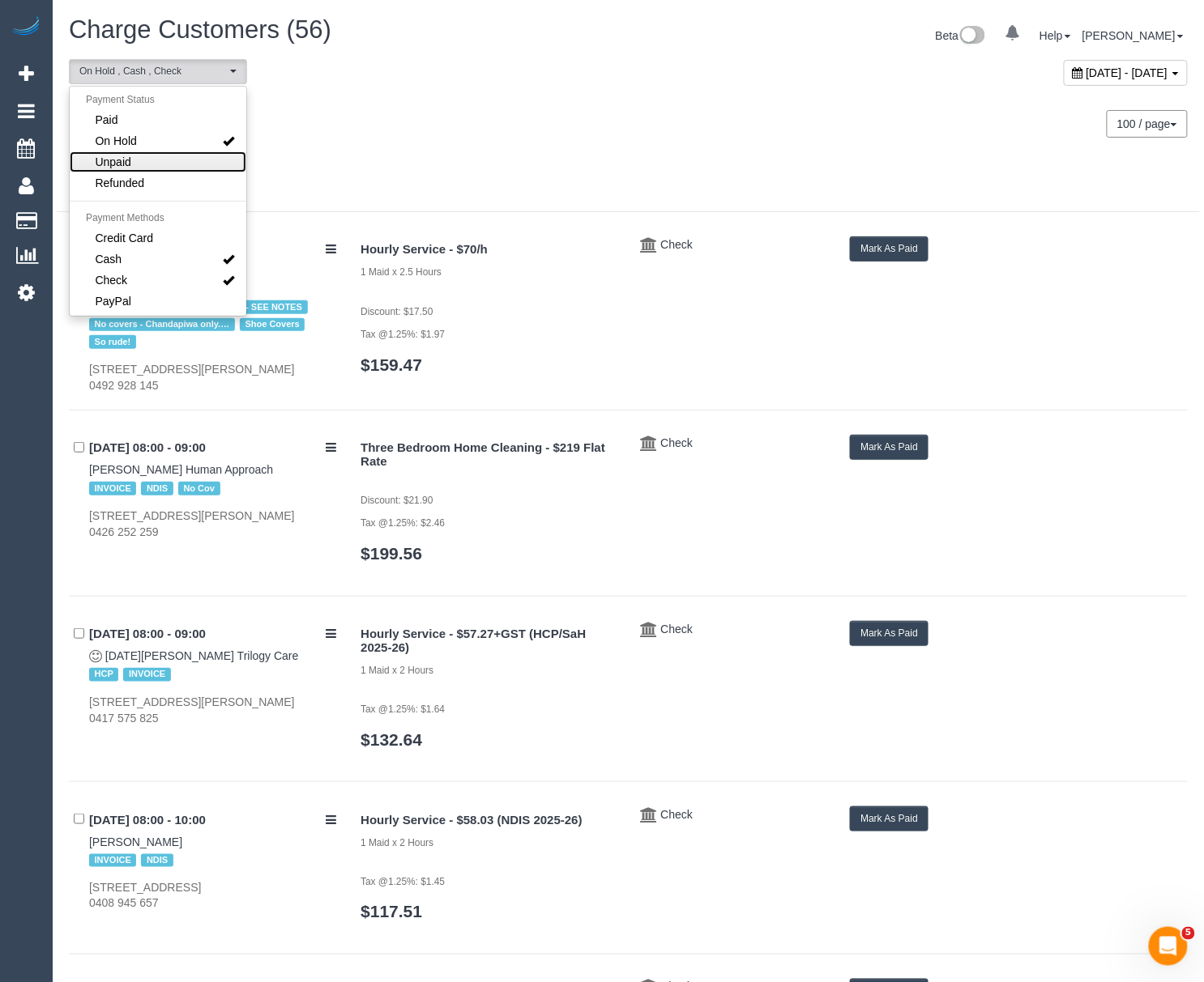
click at [130, 162] on span "Unpaid" at bounding box center [113, 162] width 36 height 16
select select "******"
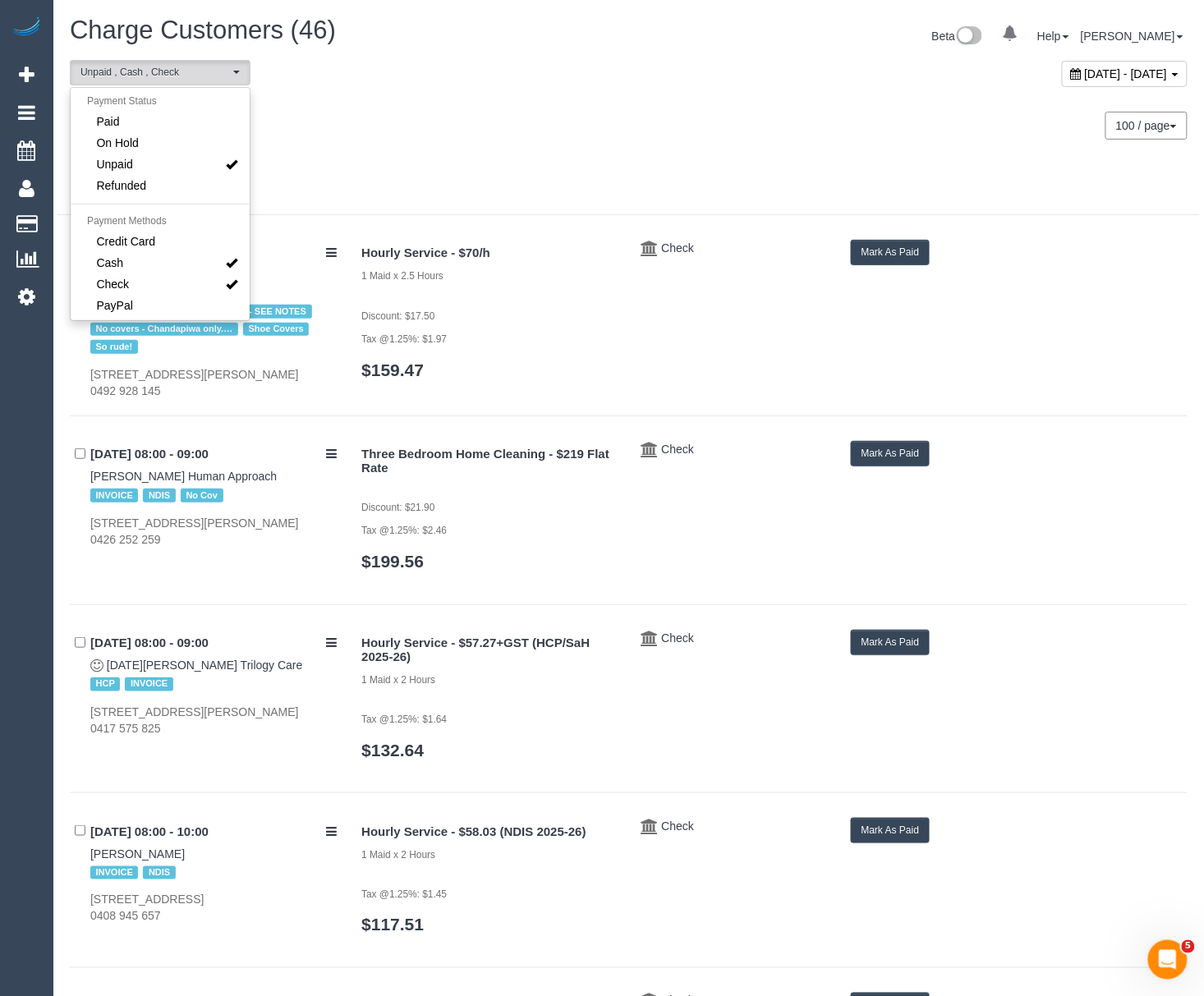
click at [476, 196] on div at bounding box center [629, 194] width 1142 height 43
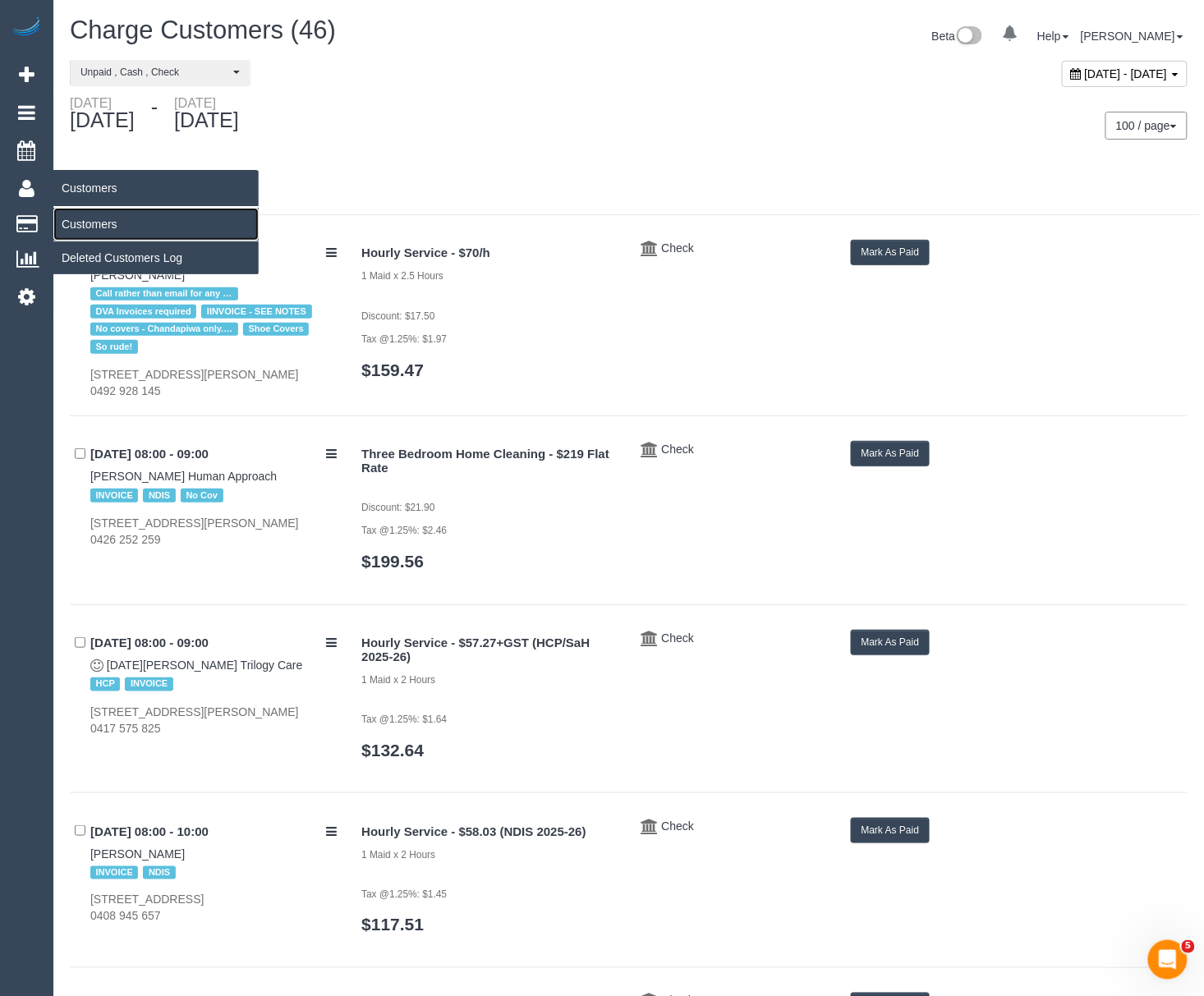
click at [112, 214] on link "Customers" at bounding box center [156, 225] width 205 height 33
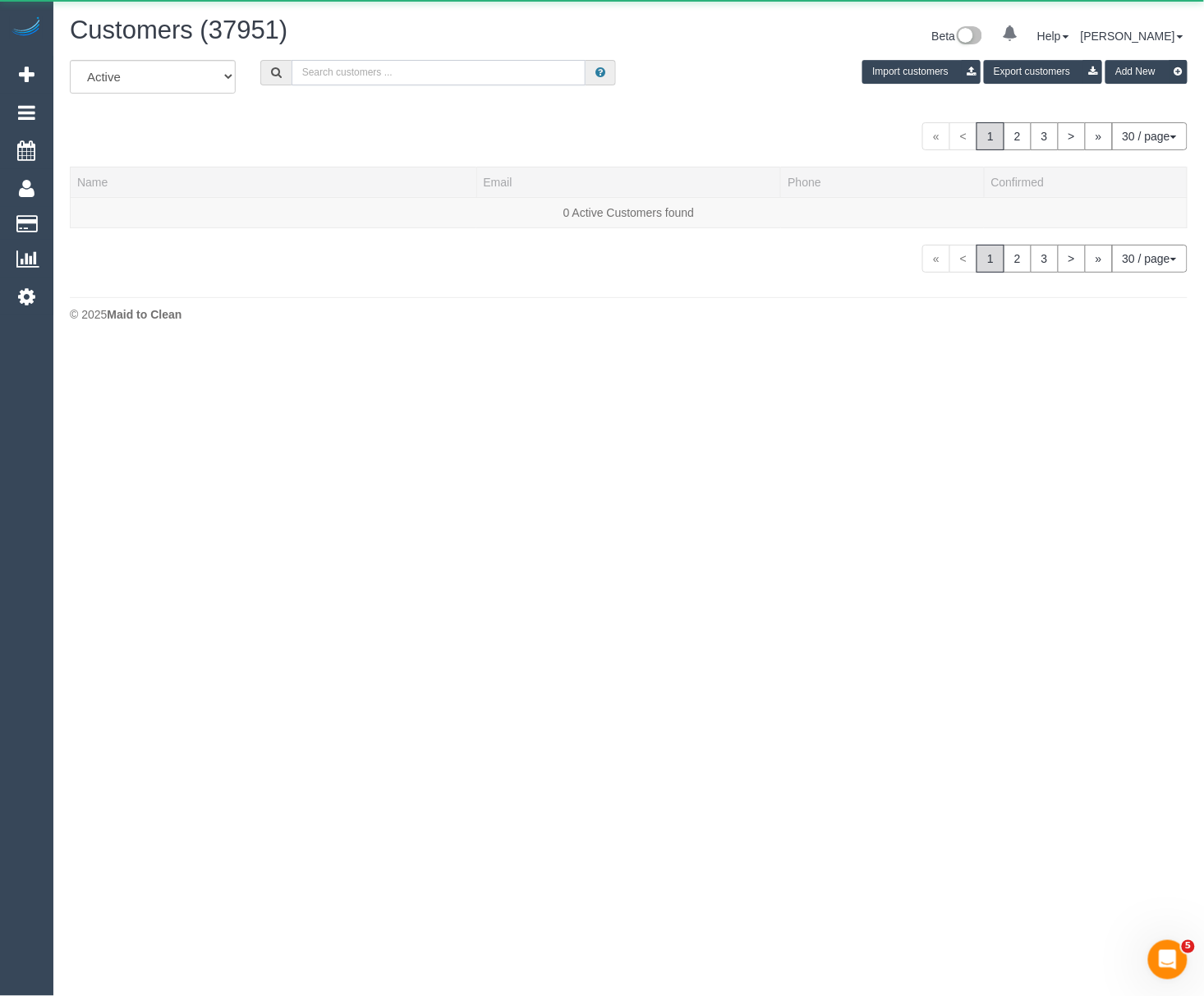
click at [447, 73] on input "text" at bounding box center [439, 72] width 295 height 25
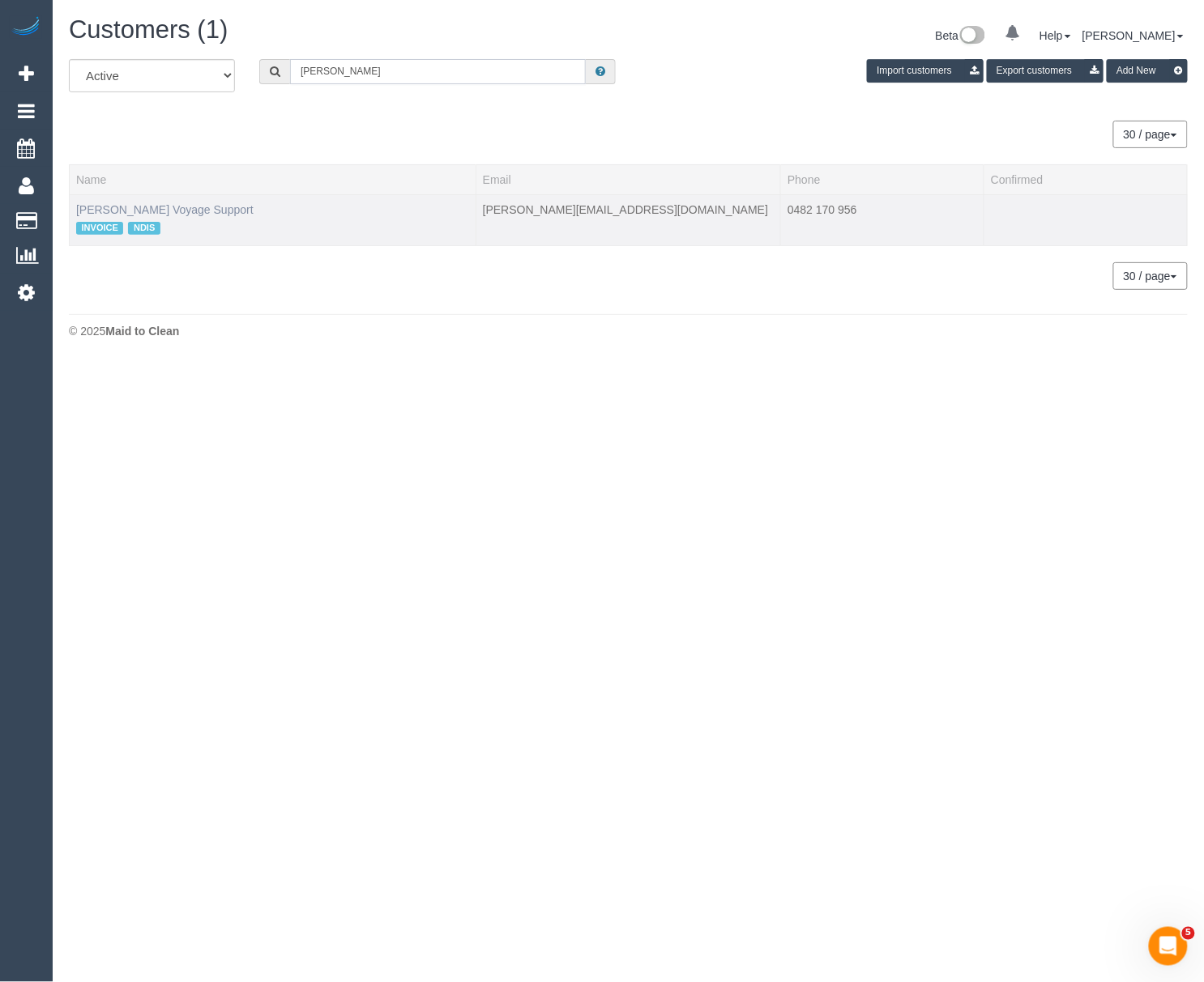
type input "[PERSON_NAME]"
click at [170, 207] on link "[PERSON_NAME] Voyage Support" at bounding box center [164, 210] width 178 height 13
